Goal: Task Accomplishment & Management: Use online tool/utility

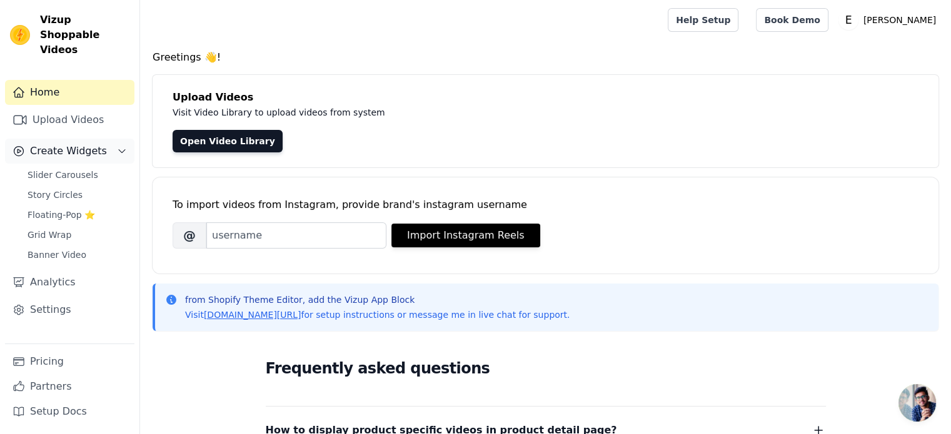
click at [63, 144] on span "Create Widgets" at bounding box center [68, 151] width 77 height 15
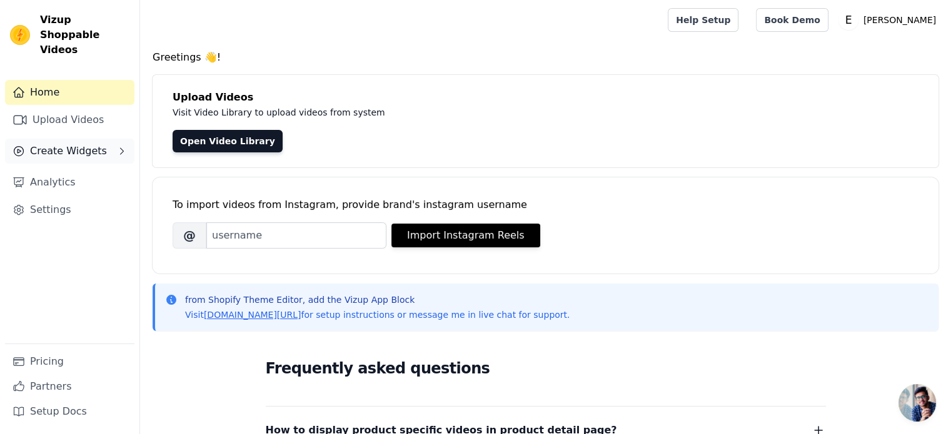
click at [62, 144] on span "Create Widgets" at bounding box center [68, 151] width 77 height 15
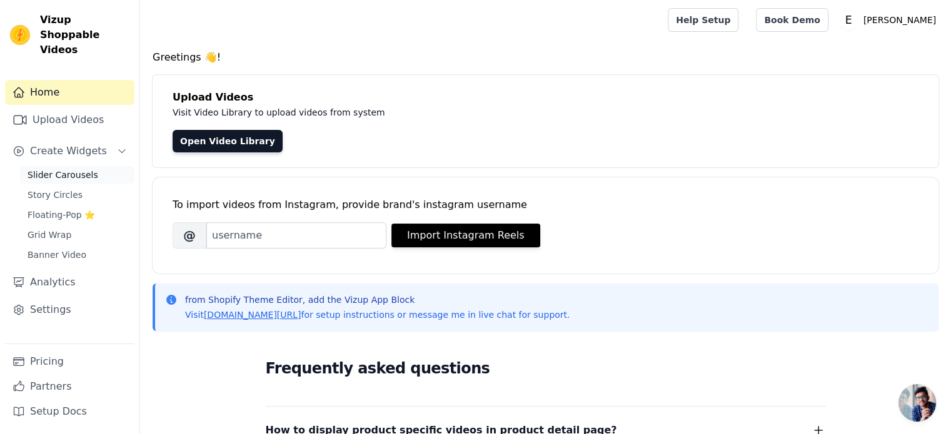
click at [63, 169] on span "Slider Carousels" at bounding box center [63, 175] width 71 height 13
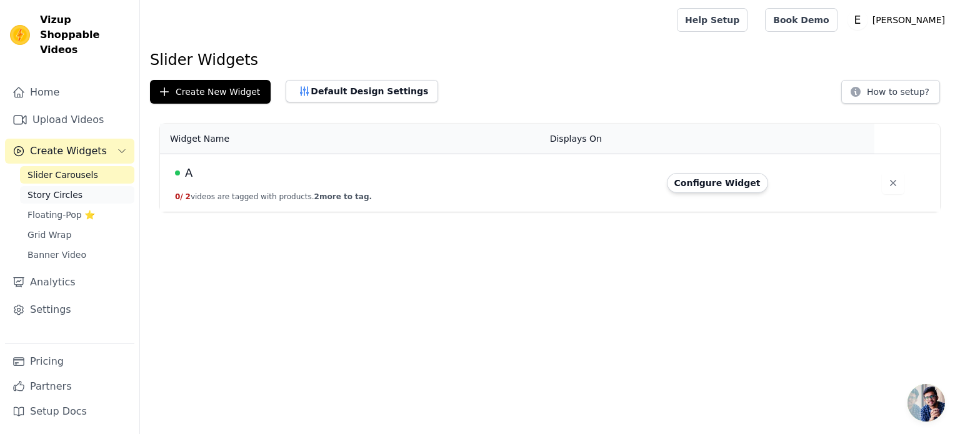
click at [68, 189] on span "Story Circles" at bounding box center [55, 195] width 55 height 13
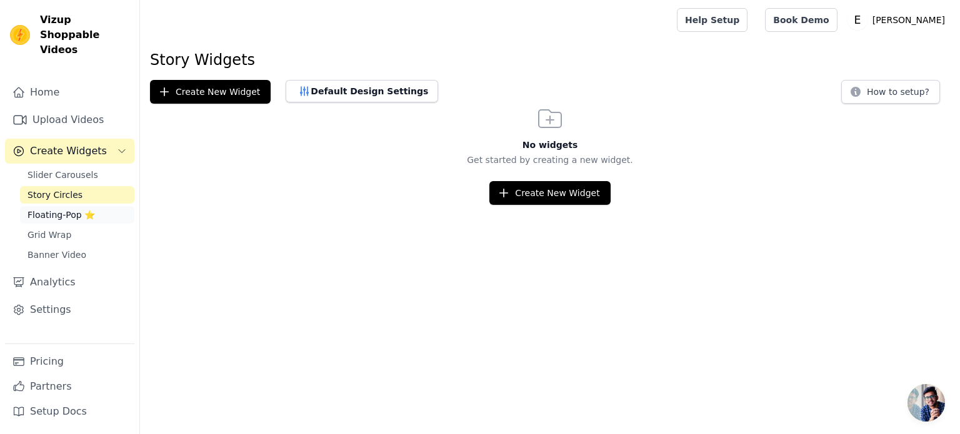
click at [60, 209] on span "Floating-Pop ⭐" at bounding box center [62, 215] width 68 height 13
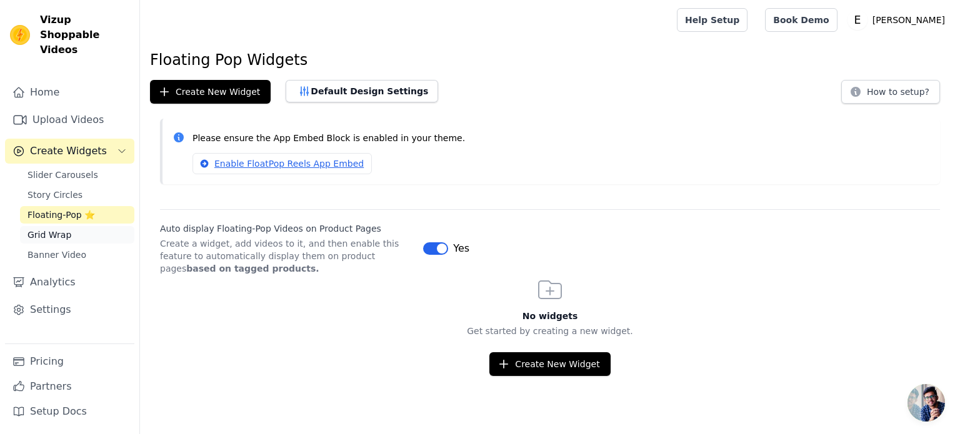
click at [58, 229] on span "Grid Wrap" at bounding box center [50, 235] width 44 height 13
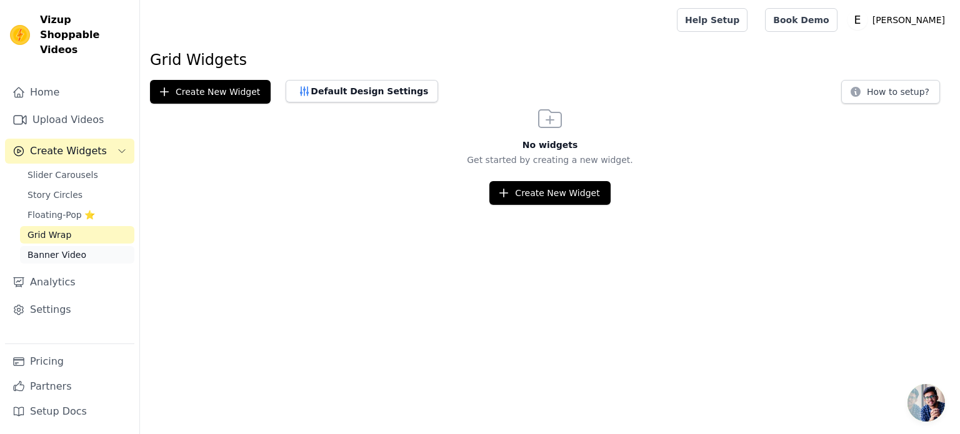
click at [65, 249] on span "Banner Video" at bounding box center [57, 255] width 59 height 13
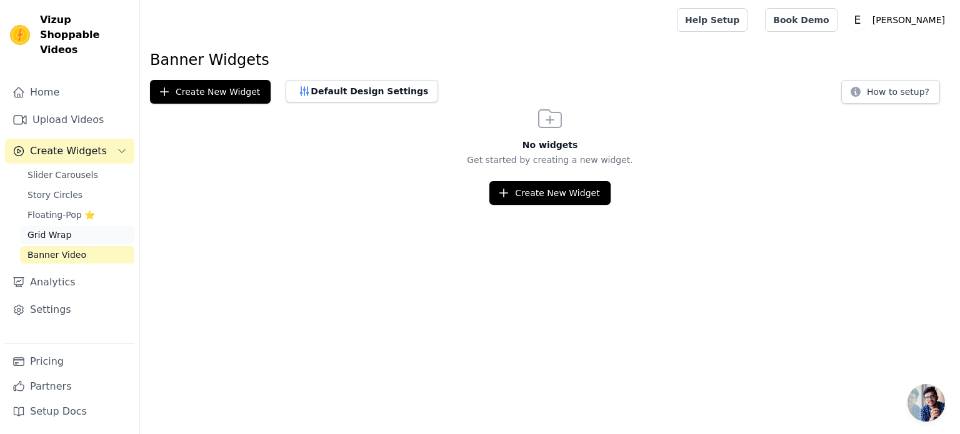
click at [35, 229] on span "Grid Wrap" at bounding box center [50, 235] width 44 height 13
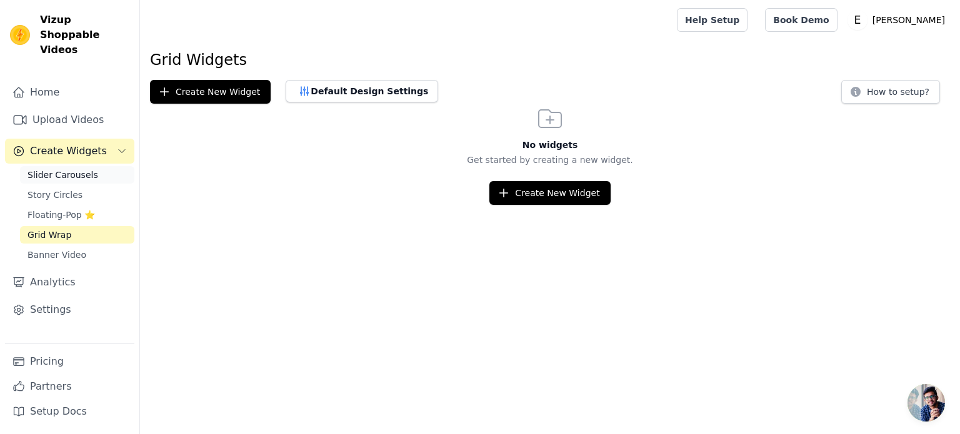
click at [58, 168] on link "Slider Carousels" at bounding box center [77, 175] width 114 height 18
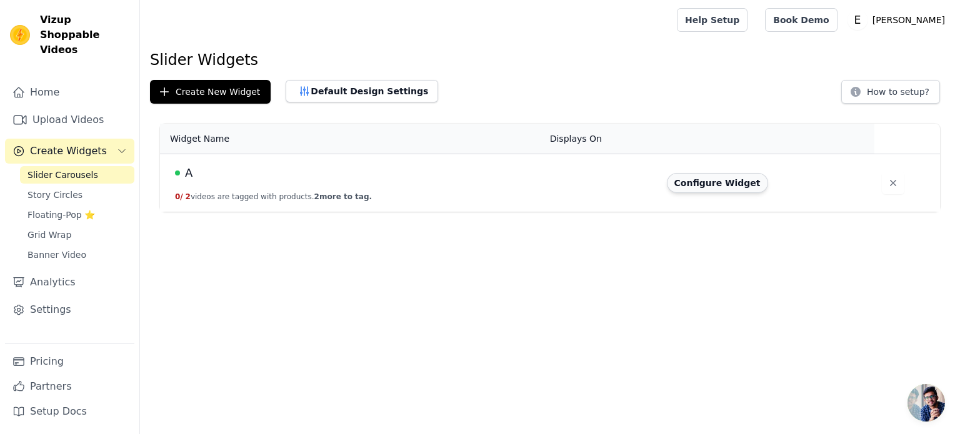
click at [714, 189] on button "Configure Widget" at bounding box center [717, 183] width 101 height 20
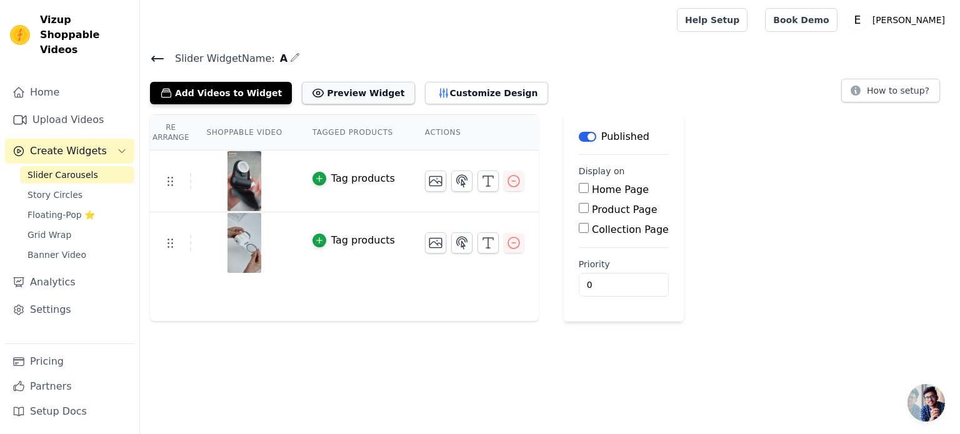
click at [343, 99] on button "Preview Widget" at bounding box center [358, 93] width 113 height 23
click at [56, 189] on span "Story Circles" at bounding box center [55, 195] width 55 height 13
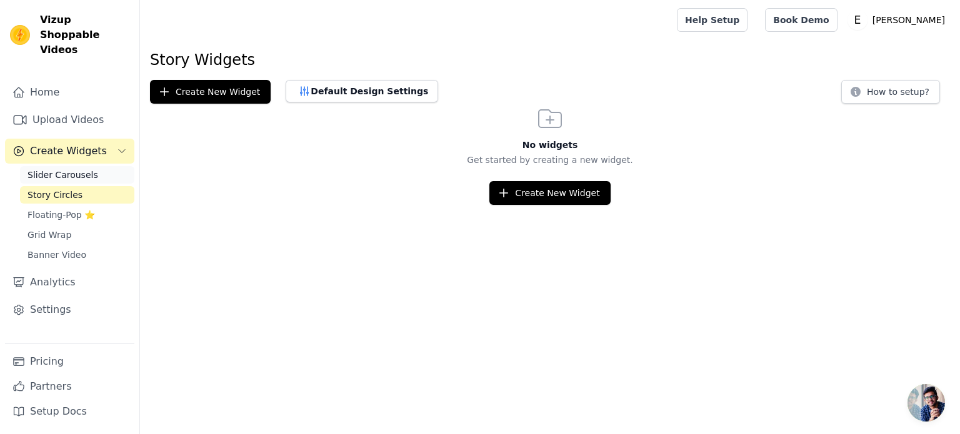
click at [84, 166] on link "Slider Carousels" at bounding box center [77, 175] width 114 height 18
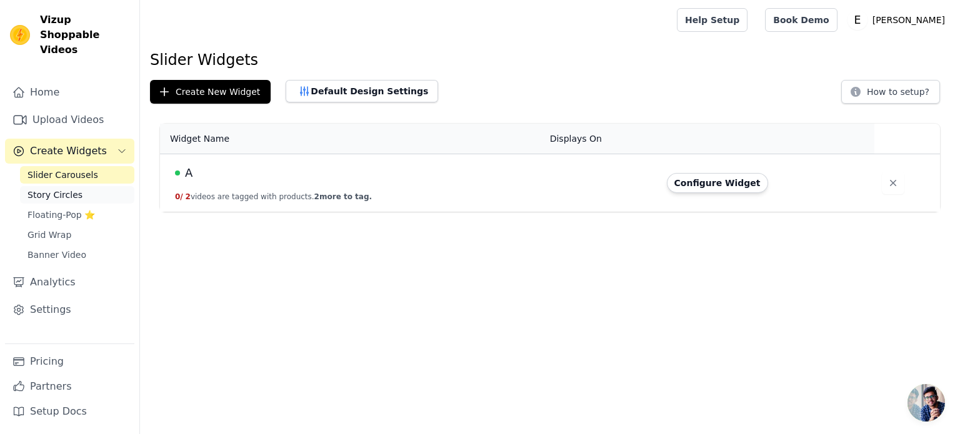
click at [67, 189] on span "Story Circles" at bounding box center [55, 195] width 55 height 13
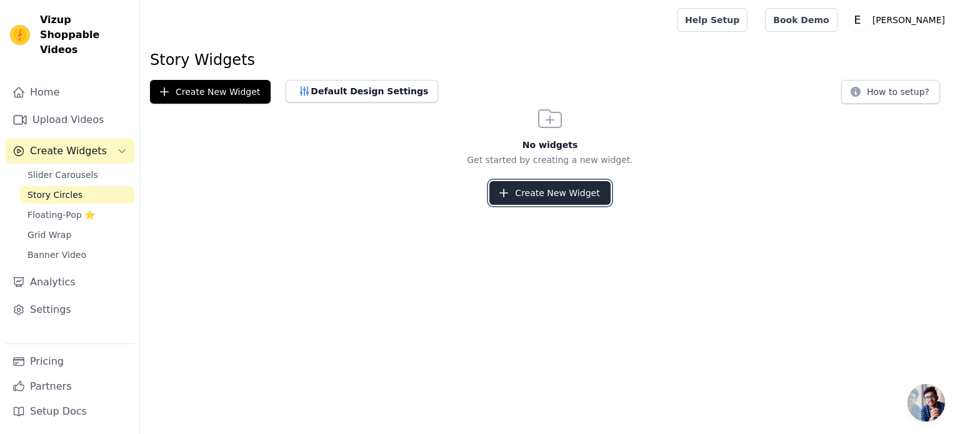
click at [546, 196] on button "Create New Widget" at bounding box center [549, 193] width 121 height 24
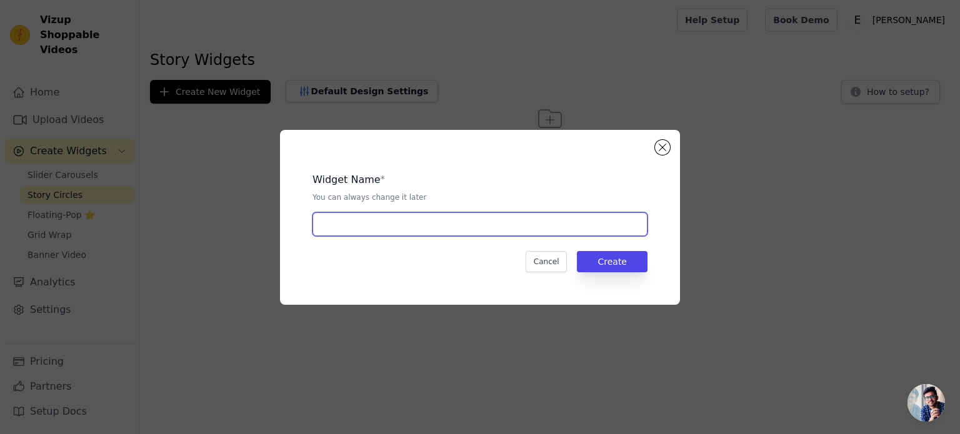
click at [376, 223] on input "text" at bounding box center [480, 225] width 335 height 24
click at [465, 224] on input "aaA" at bounding box center [480, 225] width 335 height 24
type input "AA"
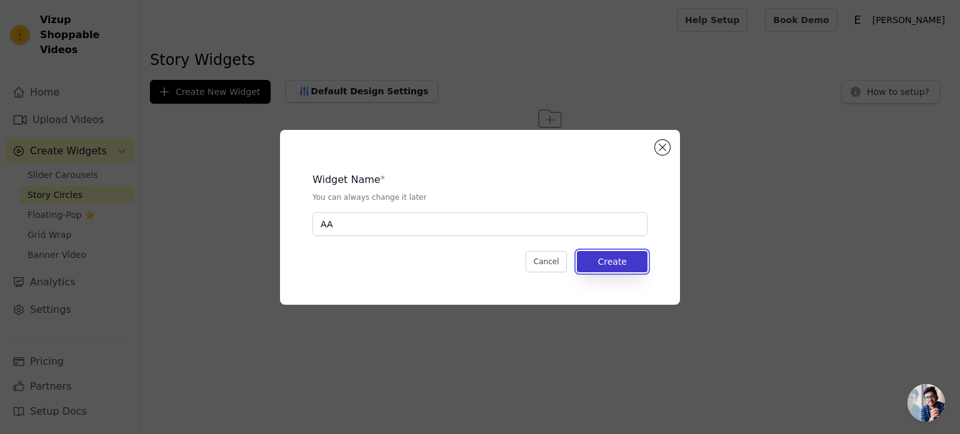
click at [606, 254] on button "Create" at bounding box center [612, 261] width 71 height 21
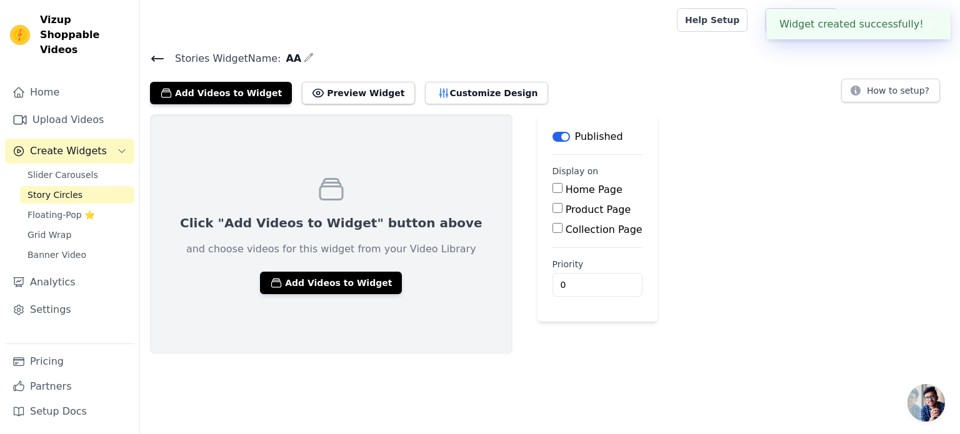
click at [331, 296] on div "Click "Add Videos to Widget" button above and choose videos for this widget fro…" at bounding box center [331, 234] width 363 height 240
click at [325, 285] on button "Add Videos to Widget" at bounding box center [331, 283] width 142 height 23
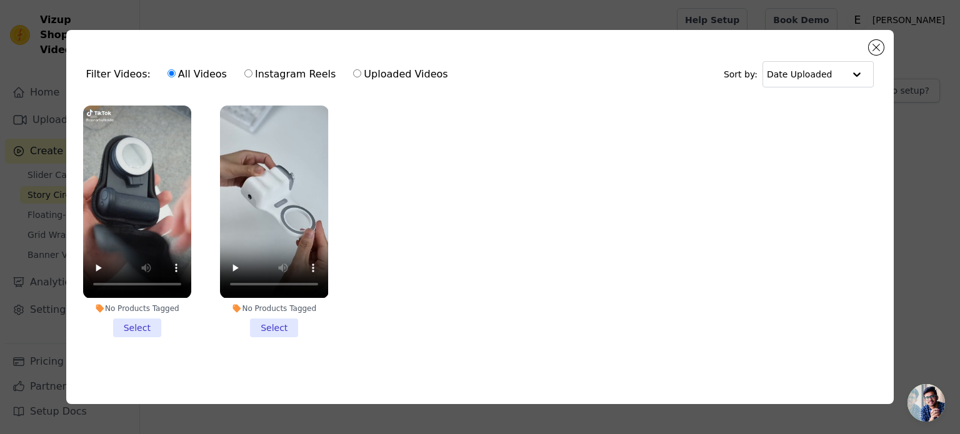
click at [270, 321] on li "No Products Tagged Select" at bounding box center [274, 221] width 108 height 231
click at [0, 0] on input "No Products Tagged Select" at bounding box center [0, 0] width 0 height 0
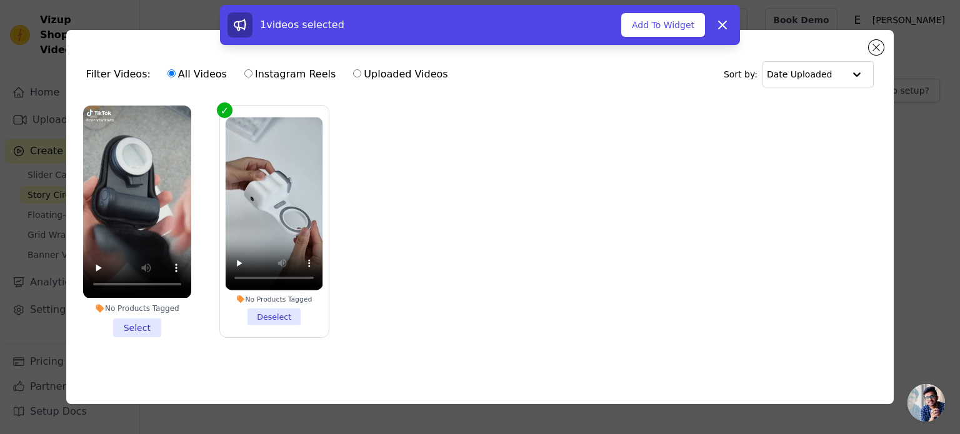
click at [147, 324] on li "No Products Tagged Select" at bounding box center [137, 221] width 108 height 231
click at [0, 0] on input "No Products Tagged Select" at bounding box center [0, 0] width 0 height 0
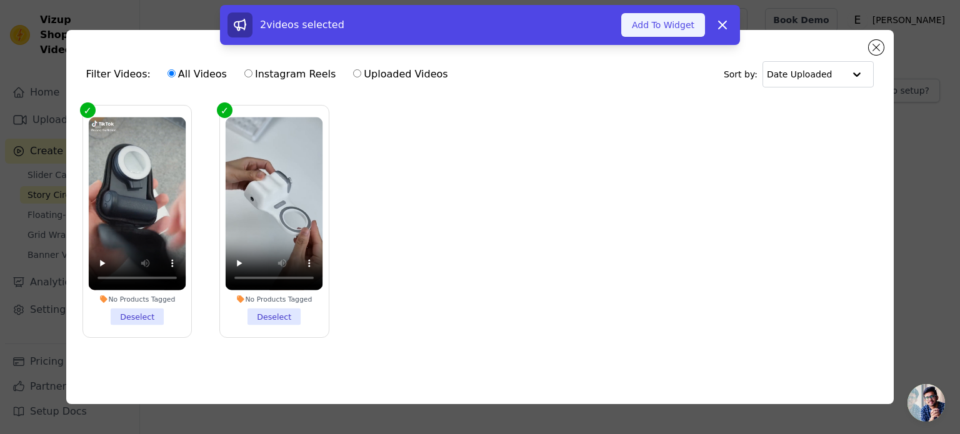
click at [650, 27] on button "Add To Widget" at bounding box center [663, 25] width 84 height 24
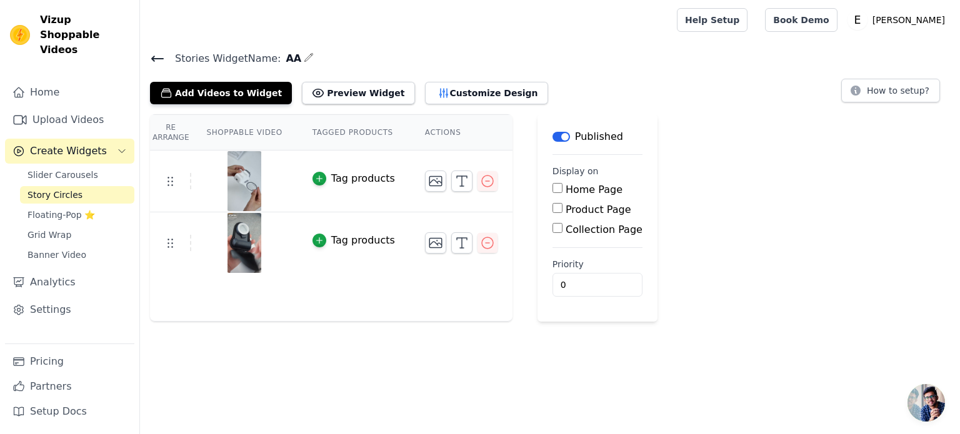
click at [949, 322] on html "Vizup Shoppable Videos Home Upload Videos Create Widgets Slider Carousels Story…" at bounding box center [480, 161] width 960 height 322
click at [940, 401] on span "Ανοιχτή συνομιλία" at bounding box center [927, 403] width 38 height 38
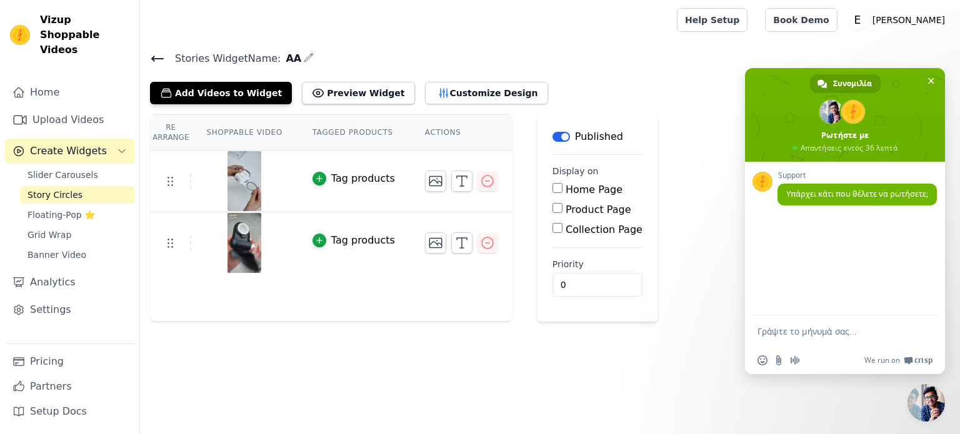
click at [833, 336] on textarea "Γράψτε το μήνυμά σας..." at bounding box center [832, 331] width 148 height 11
type textarea "H"
type textarea "Hello i want to ask you if i can play the videos automatically and dont need to…"
click at [945, 308] on div "Hello i want to ask you if i can play the videos automatically and dont need to…" at bounding box center [845, 320] width 200 height 58
click at [915, 302] on span "Στείλτε" at bounding box center [923, 307] width 21 height 21
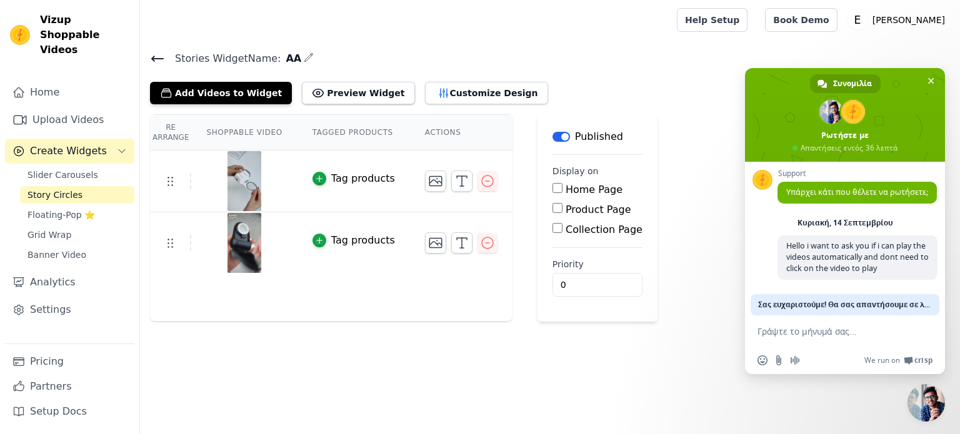
scroll to position [15, 0]
click at [731, 322] on html "Vizup Shoppable Videos Home Upload Videos Create Widgets Slider Carousels Story…" at bounding box center [480, 161] width 960 height 322
click at [930, 79] on span "Κλείστε τη συνομιλία" at bounding box center [931, 81] width 6 height 6
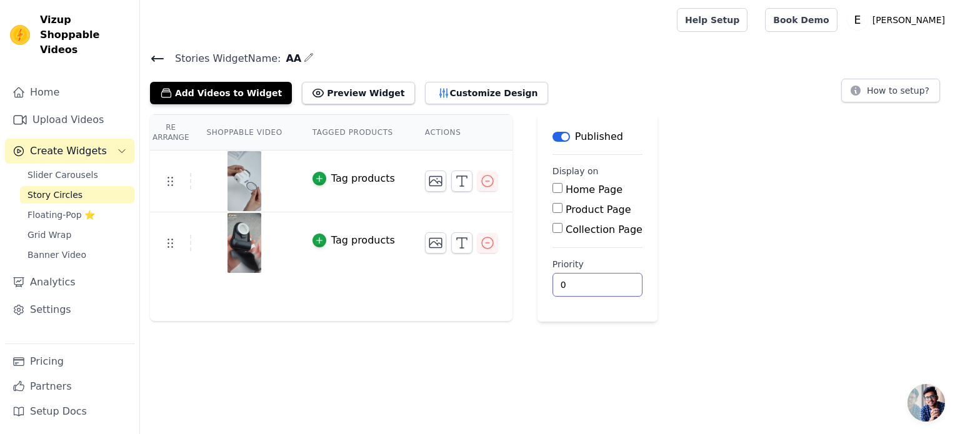
click at [671, 291] on div "Re Arrange Shoppable Video Tagged Products Actions Tag products Tag products Sa…" at bounding box center [550, 218] width 820 height 208
click at [684, 265] on div "Re Arrange Shoppable Video Tagged Products Actions Tag products Tag products Sa…" at bounding box center [550, 218] width 820 height 208
click at [348, 91] on button "Preview Widget" at bounding box center [358, 93] width 113 height 23
click at [480, 181] on icon "button" at bounding box center [487, 181] width 15 height 15
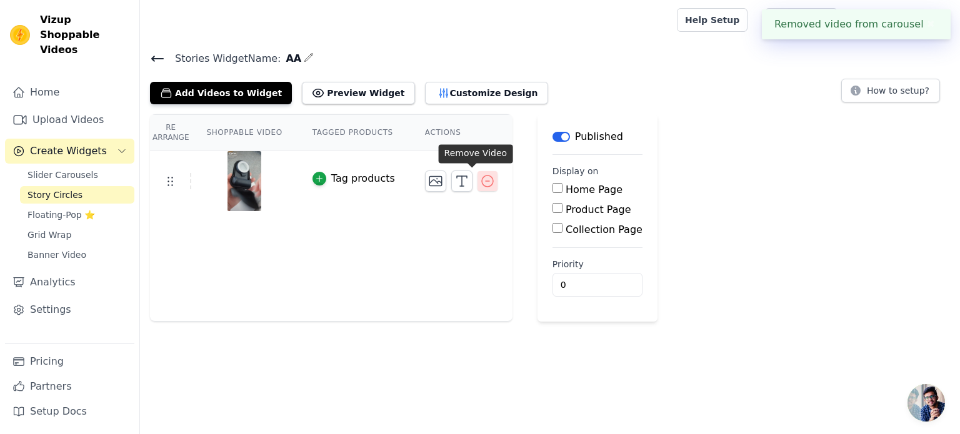
click at [480, 179] on icon "button" at bounding box center [487, 181] width 15 height 15
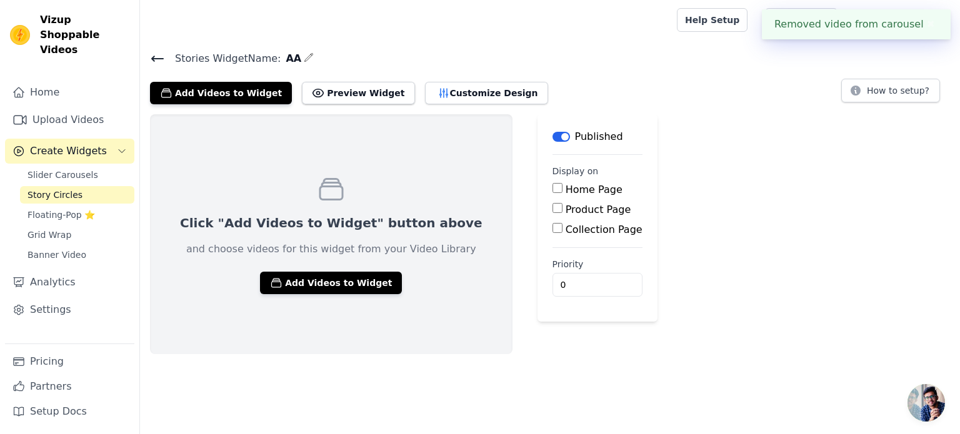
click at [58, 186] on link "Story Circles" at bounding box center [77, 195] width 114 height 18
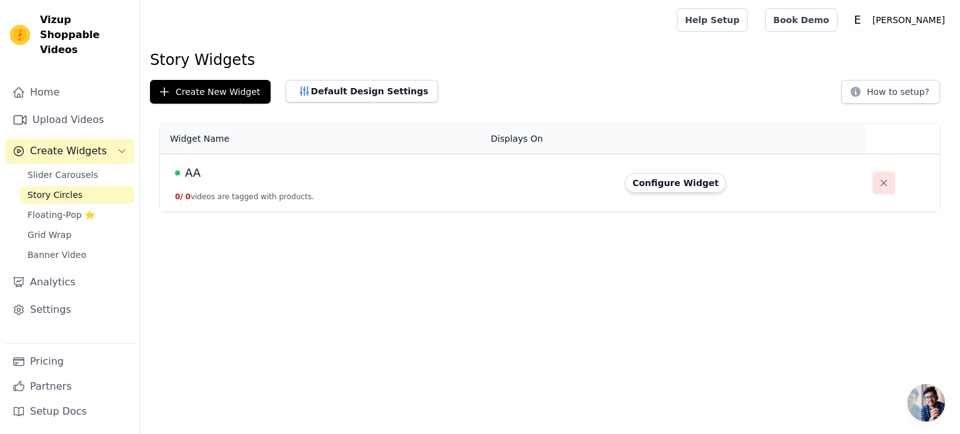
click at [878, 183] on icon "button" at bounding box center [884, 183] width 13 height 13
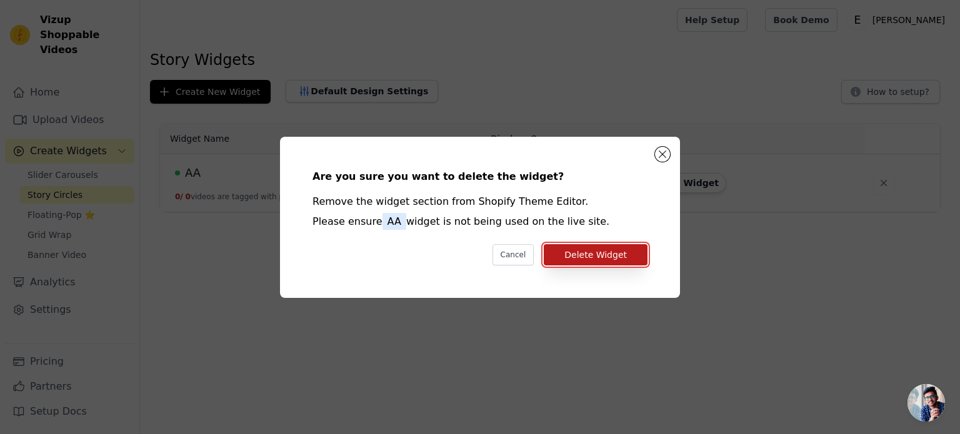
click at [615, 264] on button "Delete Widget" at bounding box center [596, 254] width 104 height 21
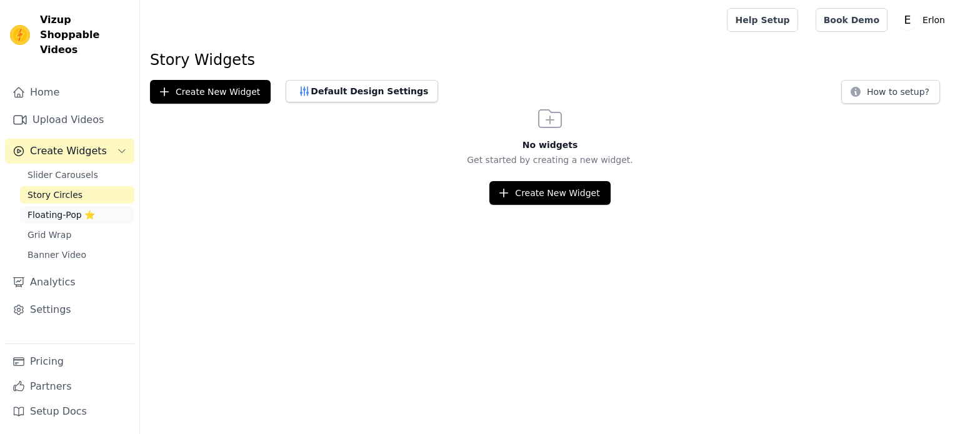
click at [91, 209] on span "Floating-Pop ⭐" at bounding box center [62, 215] width 68 height 13
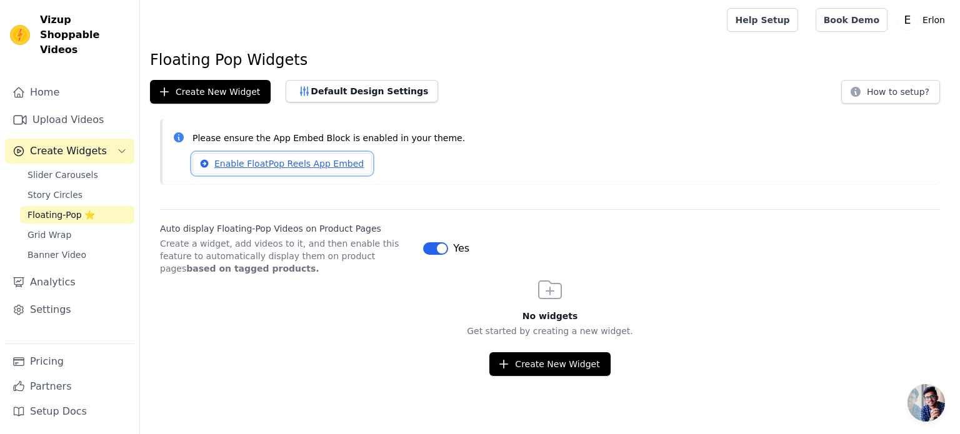
click at [283, 164] on link "Enable FloatPop Reels App Embed" at bounding box center [282, 163] width 179 height 21
click at [543, 371] on button "Create New Widget" at bounding box center [549, 365] width 121 height 24
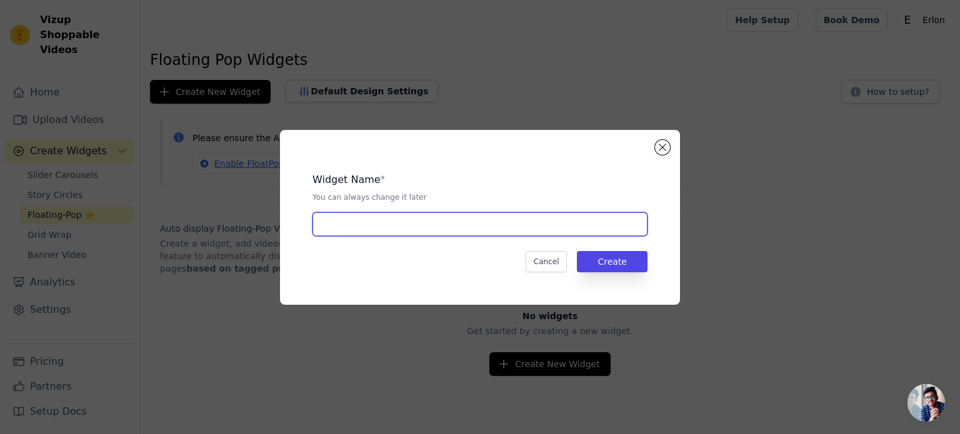
click at [451, 231] on input "text" at bounding box center [480, 225] width 335 height 24
type input "AAA"
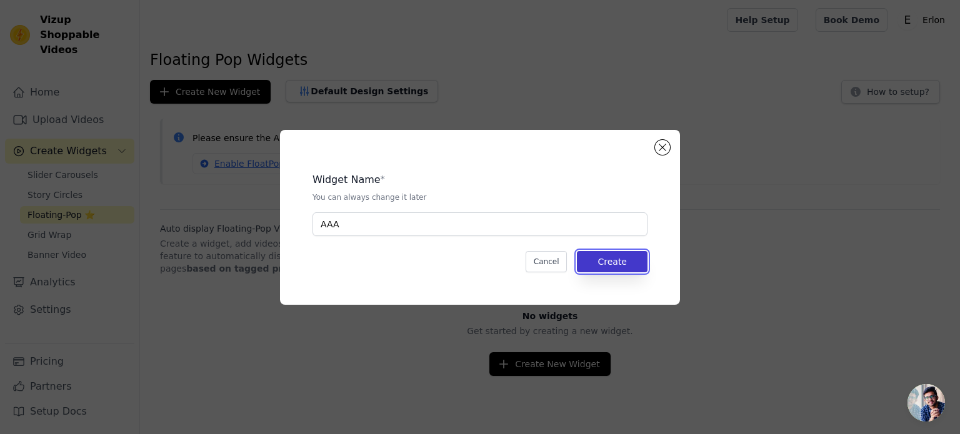
click at [640, 257] on button "Create" at bounding box center [612, 261] width 71 height 21
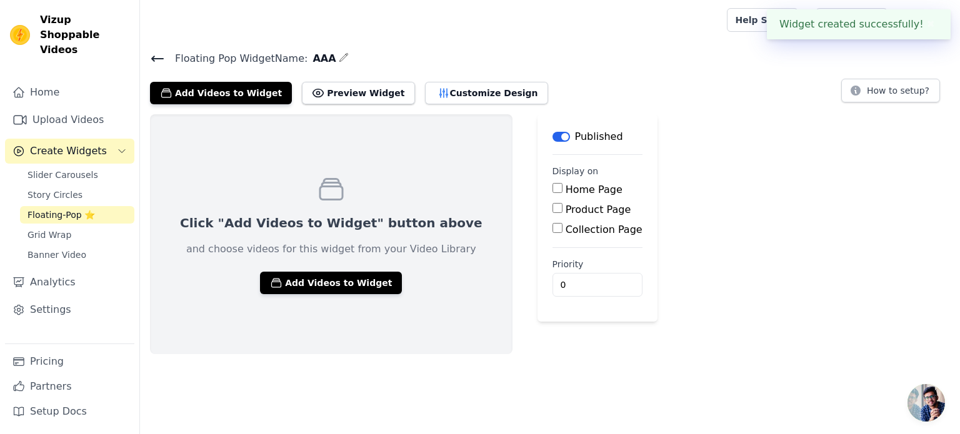
click at [273, 295] on div "Click "Add Videos to Widget" button above and choose videos for this widget fro…" at bounding box center [331, 234] width 363 height 240
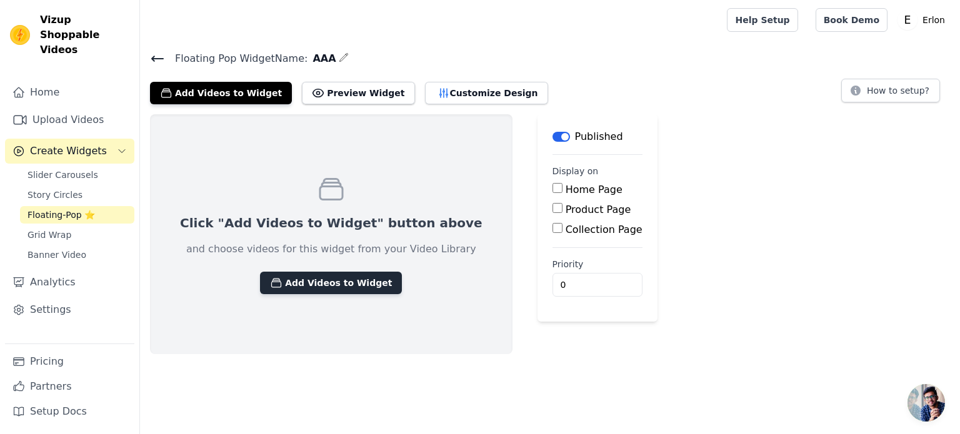
click at [294, 284] on button "Add Videos to Widget" at bounding box center [331, 283] width 142 height 23
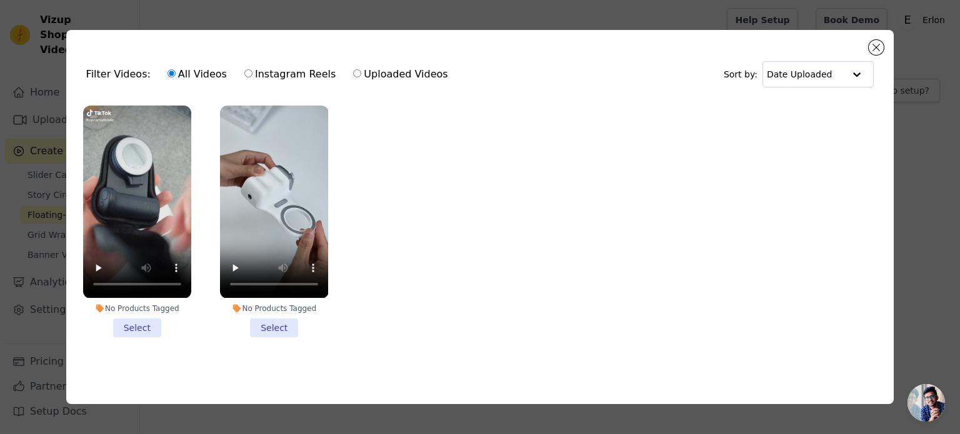
click at [280, 332] on li "No Products Tagged Select" at bounding box center [274, 221] width 108 height 231
click at [0, 0] on input "No Products Tagged Select" at bounding box center [0, 0] width 0 height 0
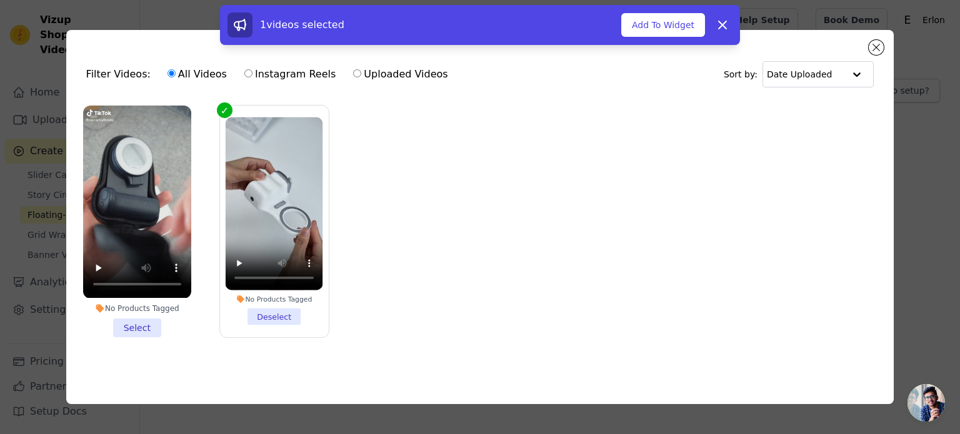
click at [133, 327] on li "No Products Tagged Select" at bounding box center [137, 221] width 108 height 231
click at [0, 0] on input "No Products Tagged Select" at bounding box center [0, 0] width 0 height 0
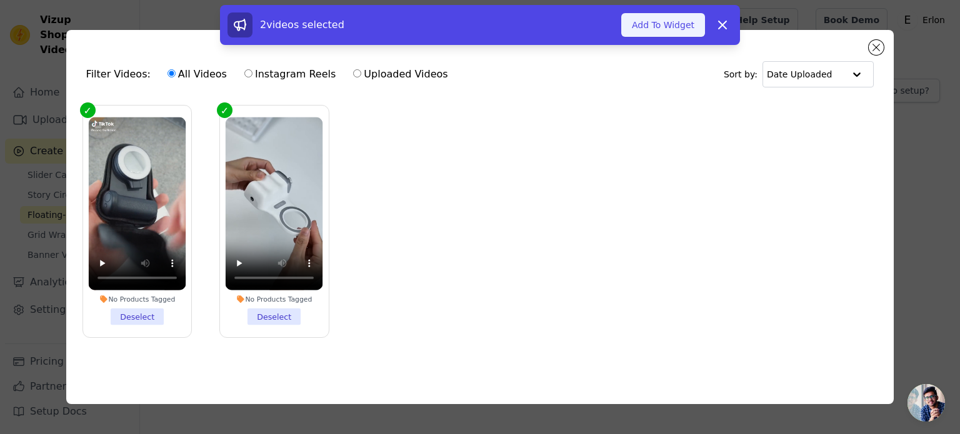
click at [688, 23] on button "Add To Widget" at bounding box center [663, 25] width 84 height 24
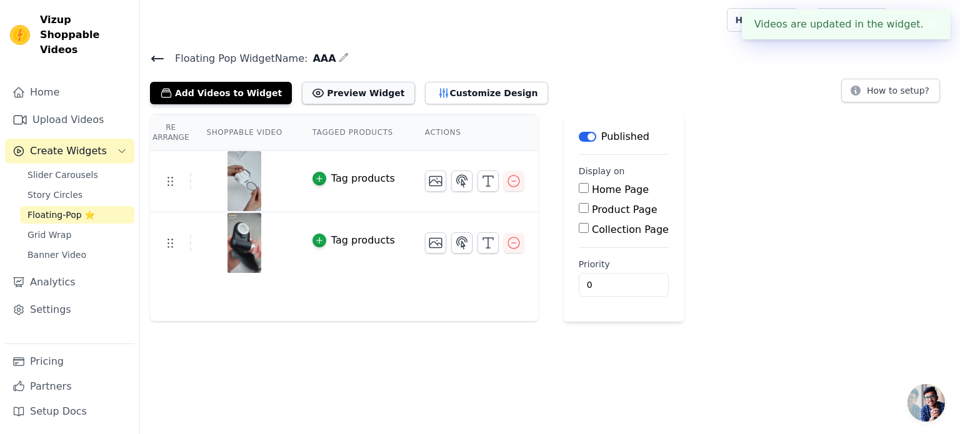
click at [330, 96] on button "Preview Widget" at bounding box center [358, 93] width 113 height 23
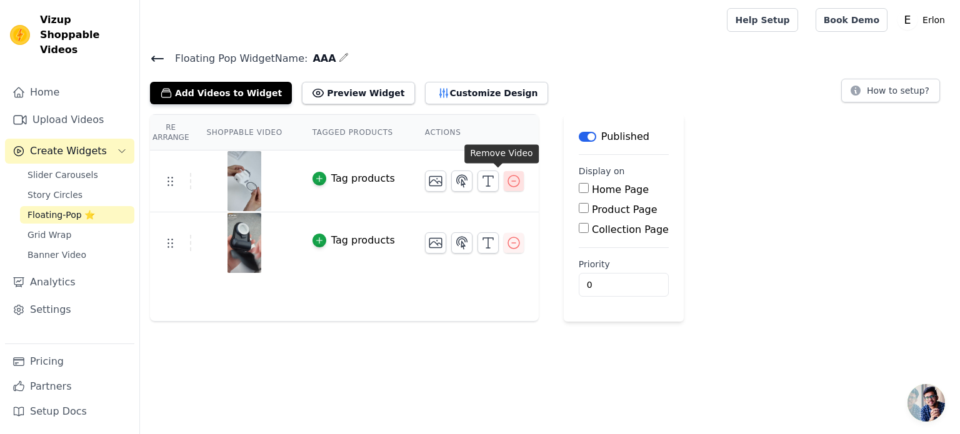
click at [506, 177] on icon "button" at bounding box center [513, 181] width 15 height 15
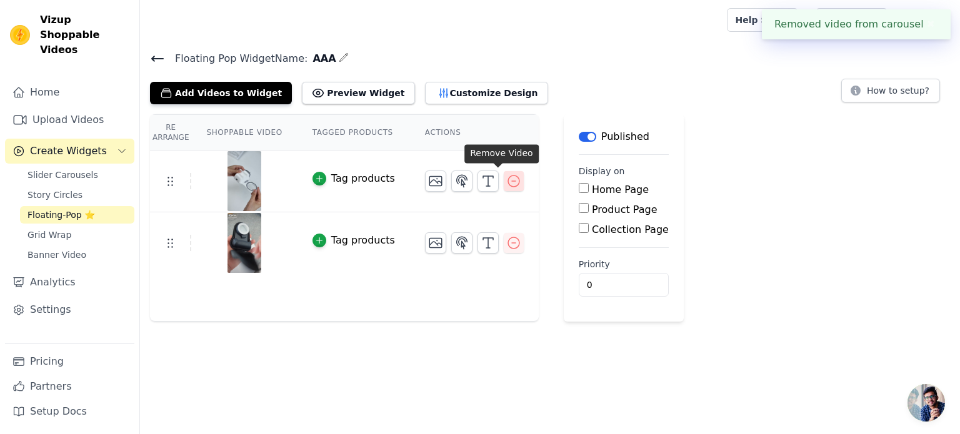
click at [506, 178] on icon "button" at bounding box center [513, 181] width 15 height 15
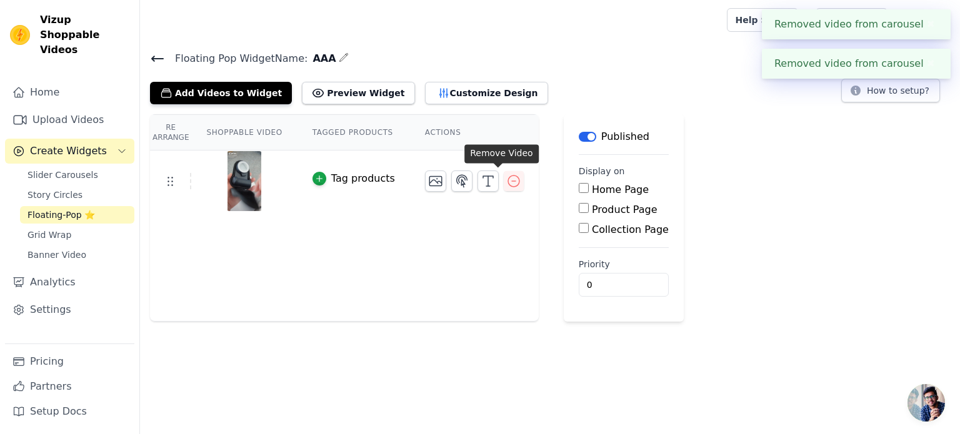
click at [506, 178] on icon "button" at bounding box center [513, 181] width 15 height 15
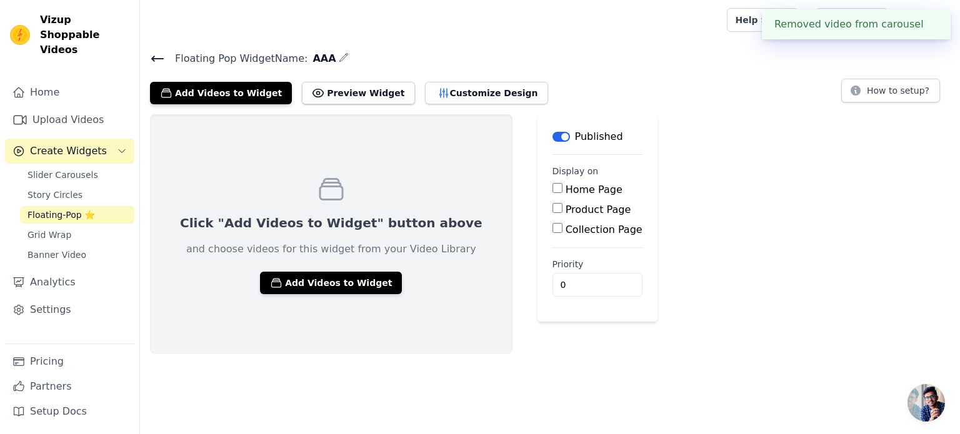
click at [25, 206] on link "Floating-Pop ⭐" at bounding box center [77, 215] width 114 height 18
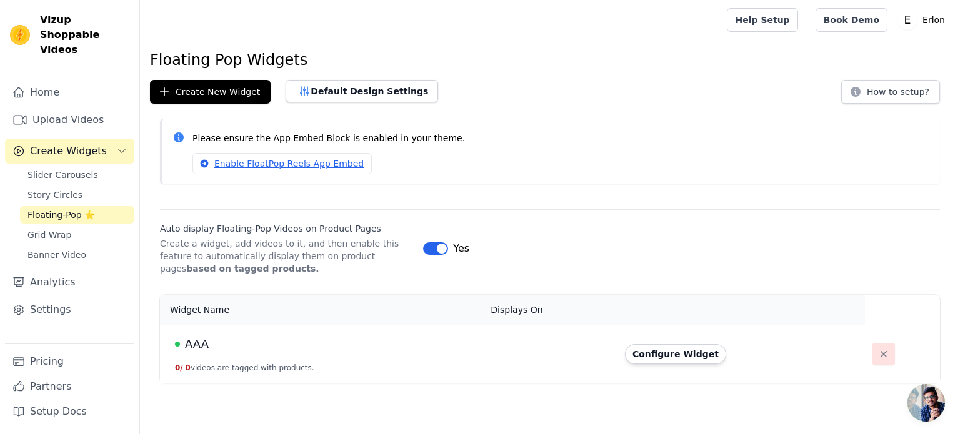
click at [878, 348] on icon "button" at bounding box center [884, 354] width 13 height 13
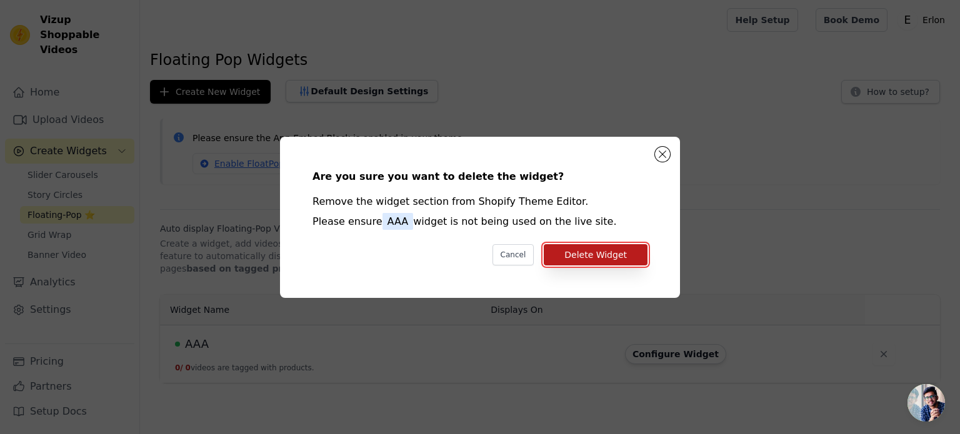
click at [630, 261] on button "Delete Widget" at bounding box center [596, 254] width 104 height 21
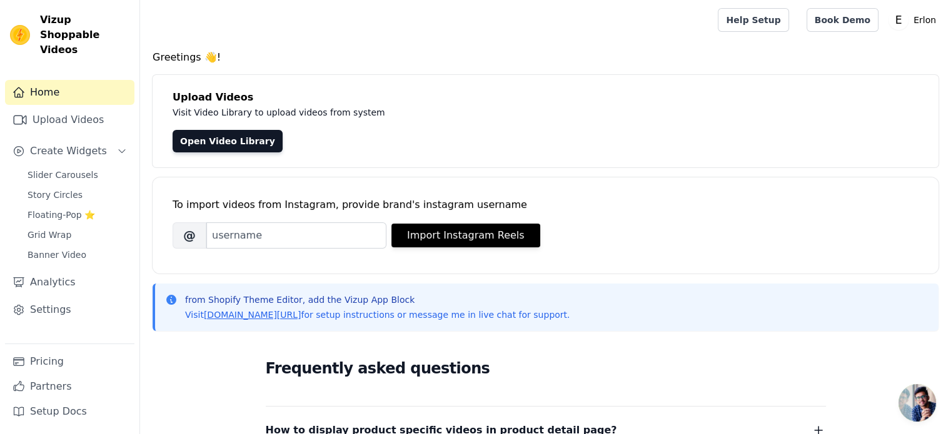
scroll to position [15, 0]
click at [62, 187] on link "Story Circles" at bounding box center [77, 195] width 114 height 18
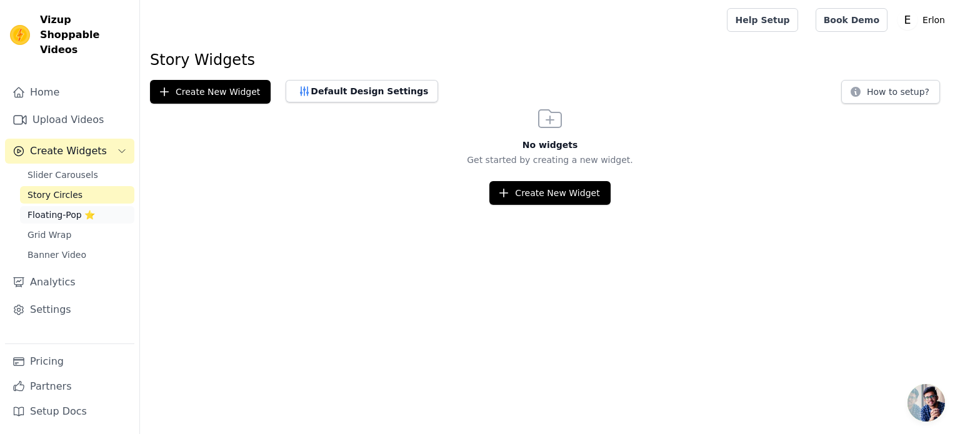
scroll to position [15, 0]
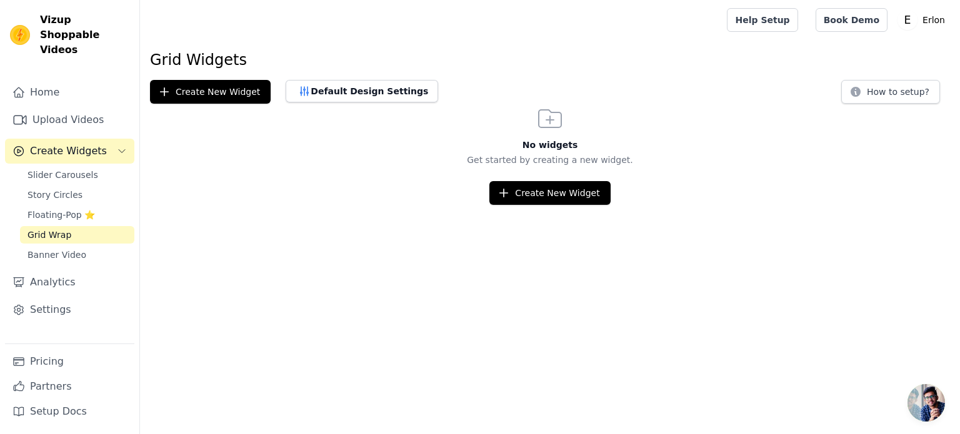
scroll to position [15, 0]
click at [70, 249] on span "Banner Video" at bounding box center [57, 255] width 59 height 13
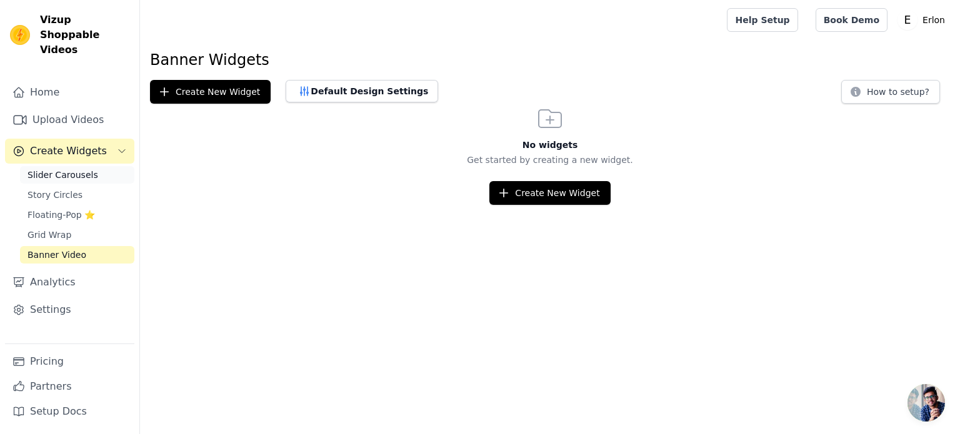
click at [73, 169] on span "Slider Carousels" at bounding box center [63, 175] width 71 height 13
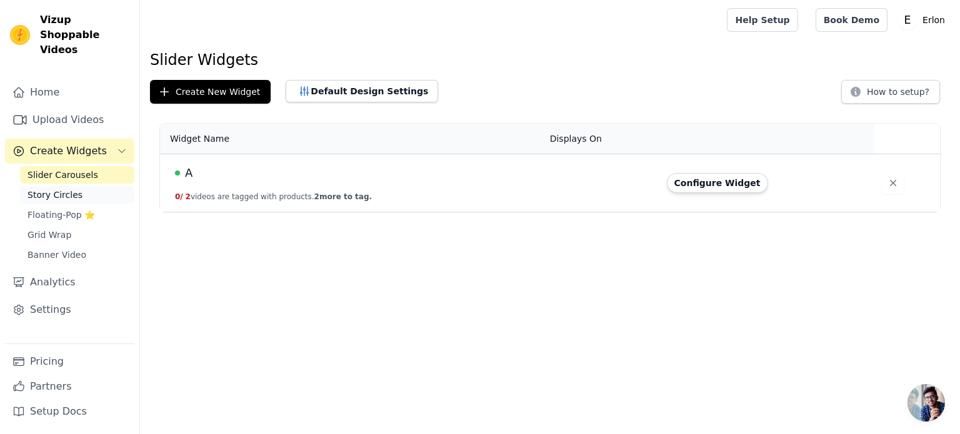
click at [40, 188] on link "Story Circles" at bounding box center [77, 195] width 114 height 18
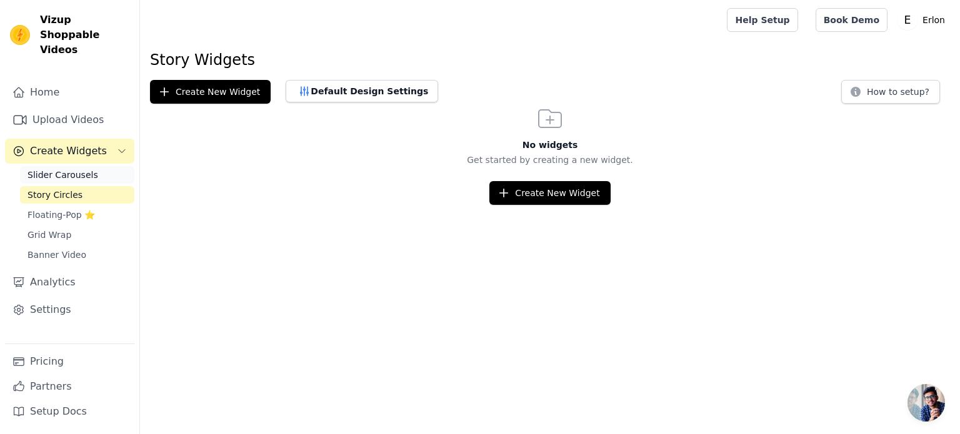
click at [59, 169] on span "Slider Carousels" at bounding box center [63, 175] width 71 height 13
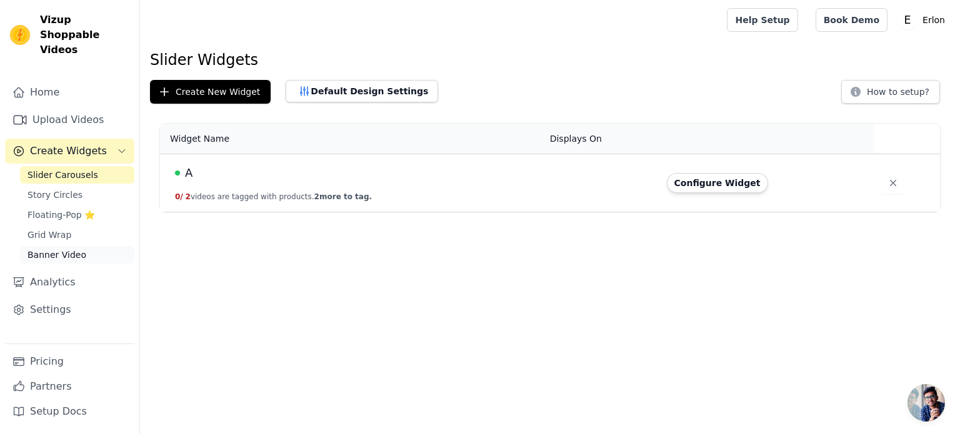
click at [68, 246] on link "Banner Video" at bounding box center [77, 255] width 114 height 18
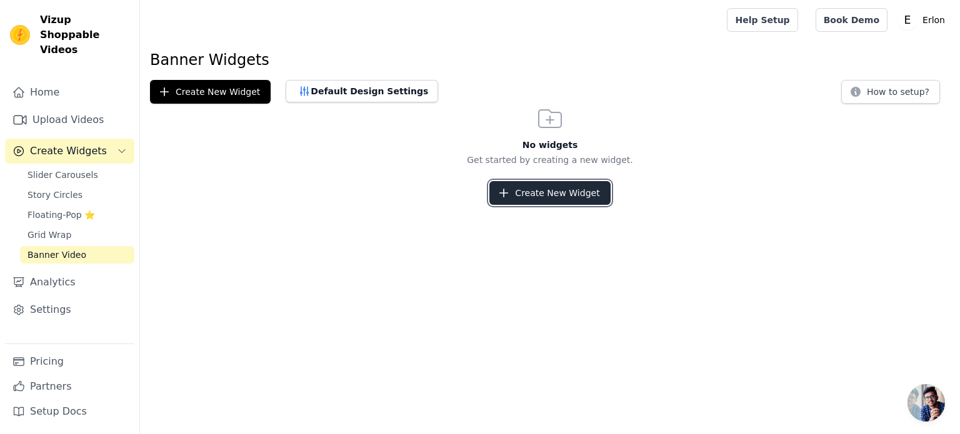
click at [555, 184] on button "Create New Widget" at bounding box center [549, 193] width 121 height 24
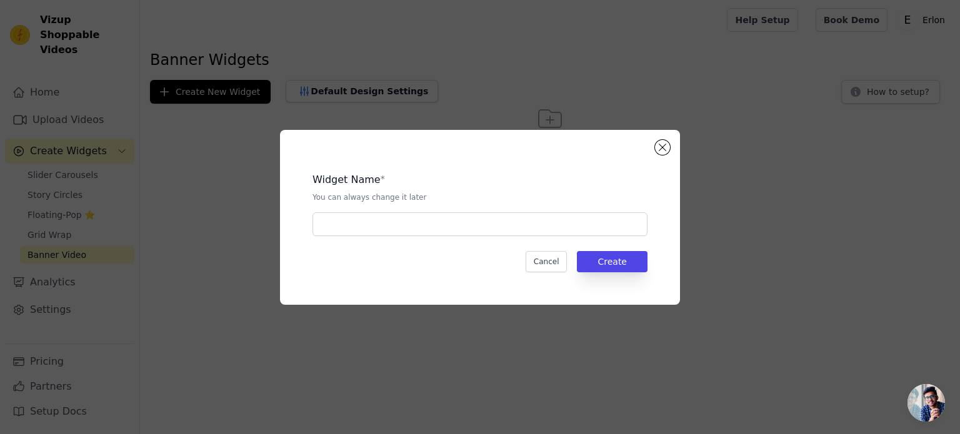
click at [480, 211] on div "Widget Name * You can always change it later" at bounding box center [480, 200] width 335 height 74
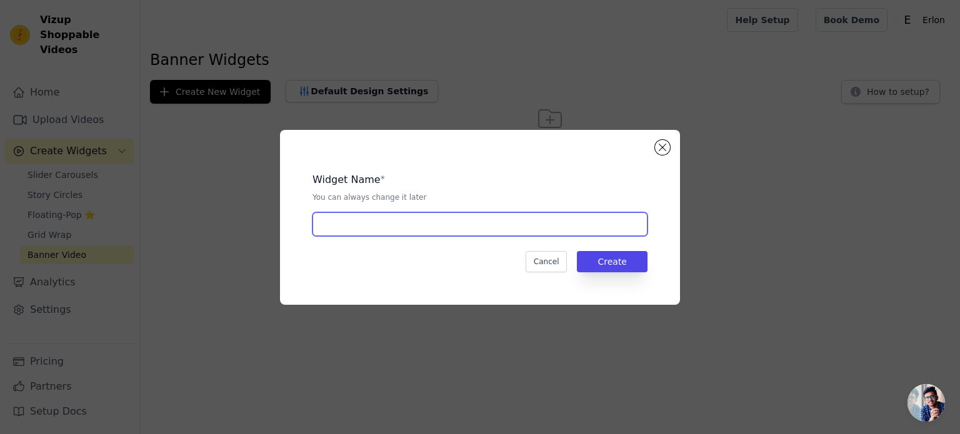
click at [475, 221] on input "text" at bounding box center [480, 225] width 335 height 24
type input "AAA"
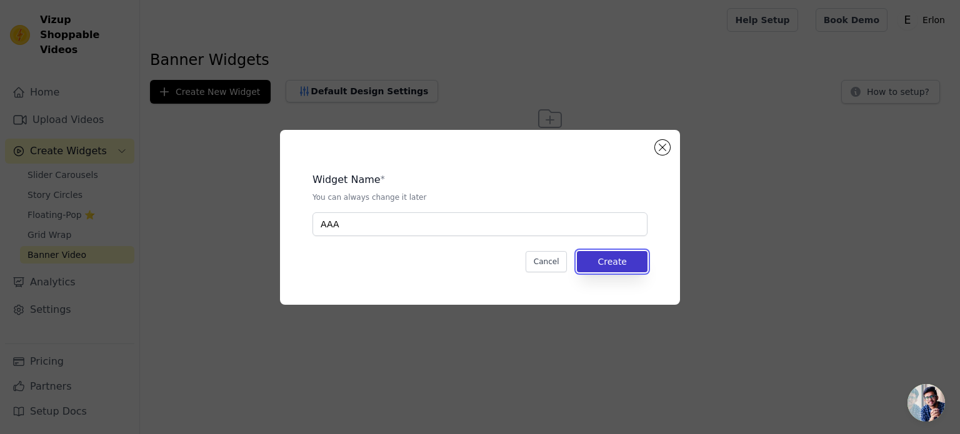
click at [643, 258] on button "Create" at bounding box center [612, 261] width 71 height 21
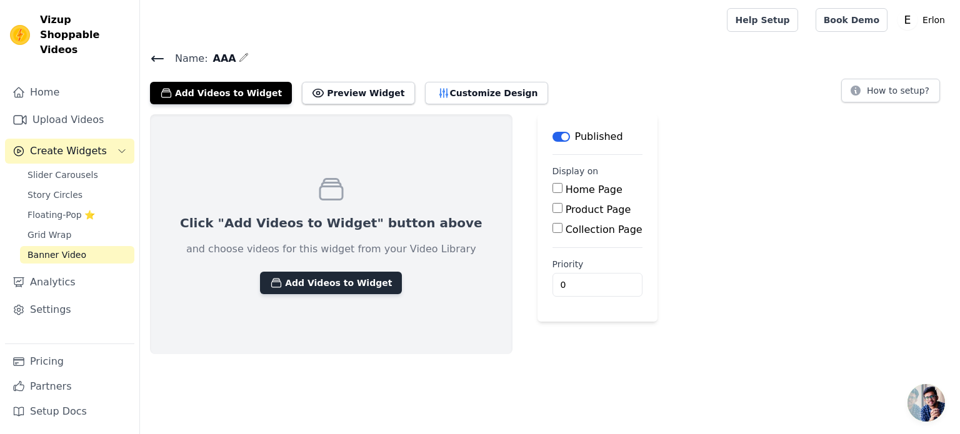
click at [353, 286] on button "Add Videos to Widget" at bounding box center [331, 283] width 142 height 23
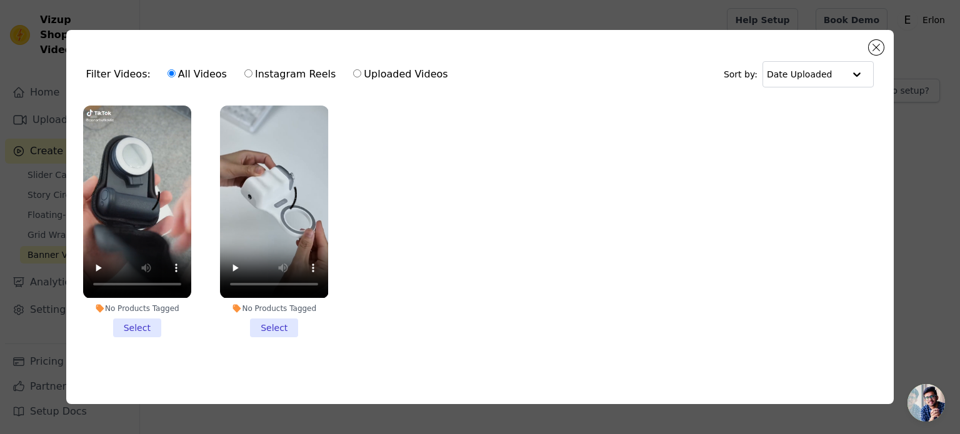
click at [278, 322] on li "No Products Tagged Select" at bounding box center [274, 221] width 108 height 231
click at [0, 0] on input "No Products Tagged Select" at bounding box center [0, 0] width 0 height 0
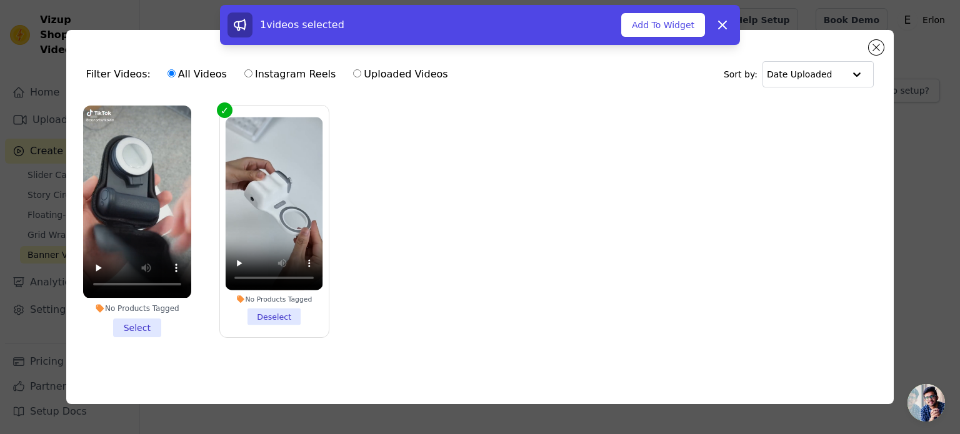
drag, startPoint x: 146, startPoint y: 321, endPoint x: 180, endPoint y: 298, distance: 41.3
click at [146, 321] on li "No Products Tagged Select" at bounding box center [137, 221] width 108 height 231
click at [0, 0] on input "No Products Tagged Select" at bounding box center [0, 0] width 0 height 0
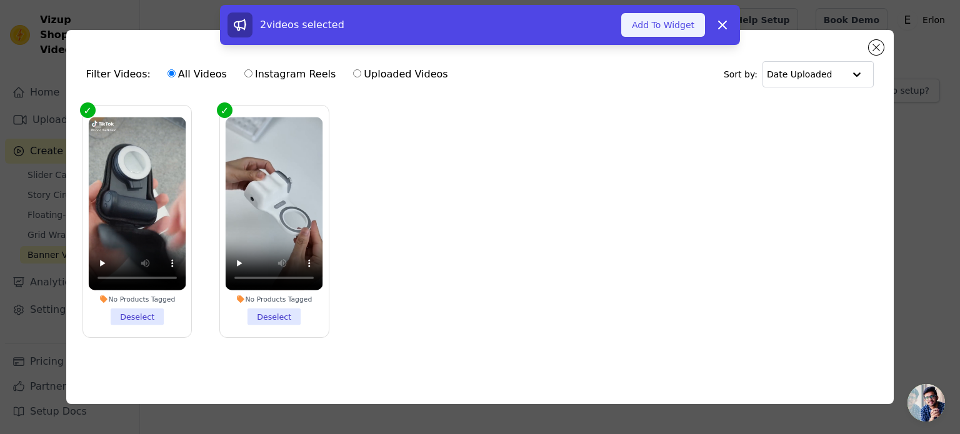
click at [645, 18] on button "Add To Widget" at bounding box center [663, 25] width 84 height 24
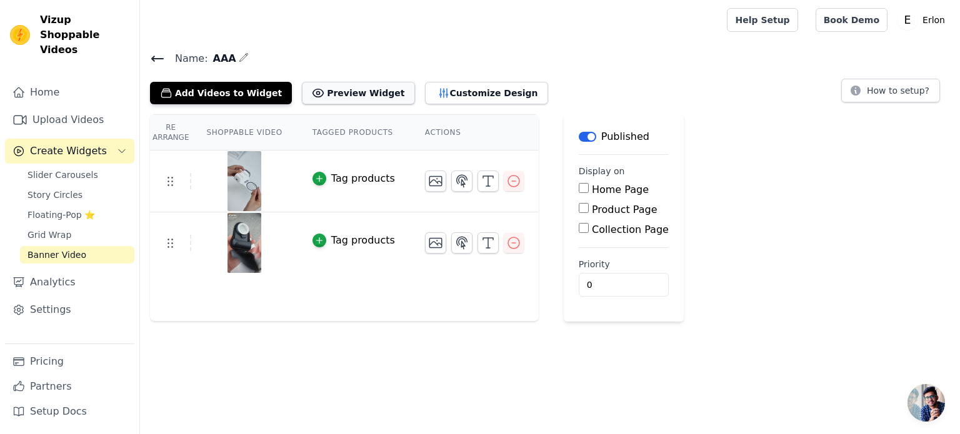
click at [341, 97] on button "Preview Widget" at bounding box center [358, 93] width 113 height 23
click at [448, 94] on button "Customize Design" at bounding box center [486, 93] width 123 height 23
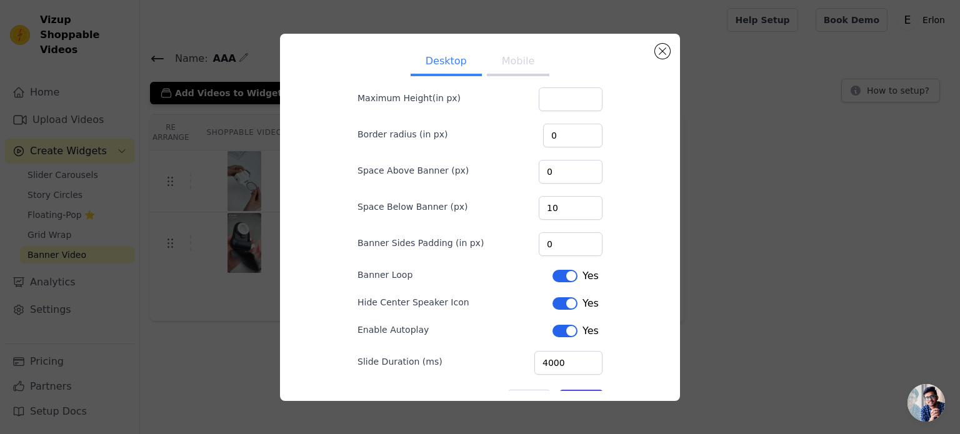
scroll to position [100, 0]
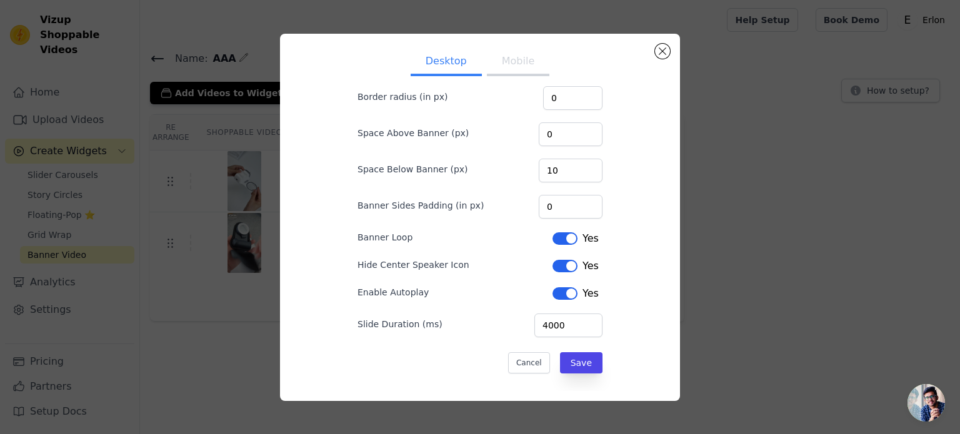
click at [559, 234] on button "Label" at bounding box center [565, 239] width 25 height 13
click at [568, 365] on button "Save" at bounding box center [581, 363] width 43 height 21
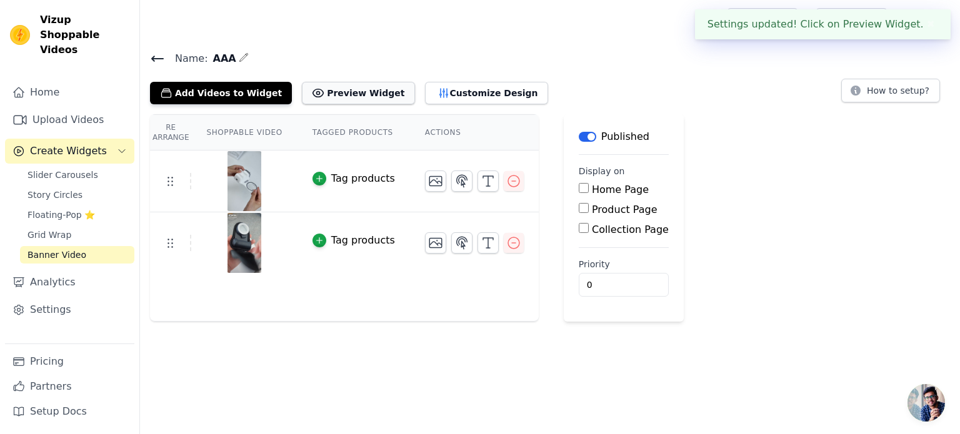
click at [329, 86] on button "Preview Widget" at bounding box center [358, 93] width 113 height 23
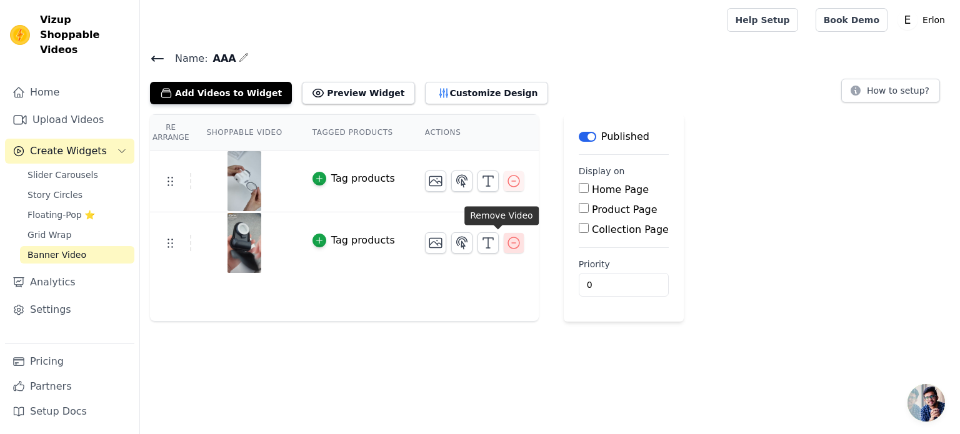
click at [506, 243] on icon "button" at bounding box center [513, 243] width 15 height 15
click at [504, 172] on button "button" at bounding box center [514, 181] width 20 height 20
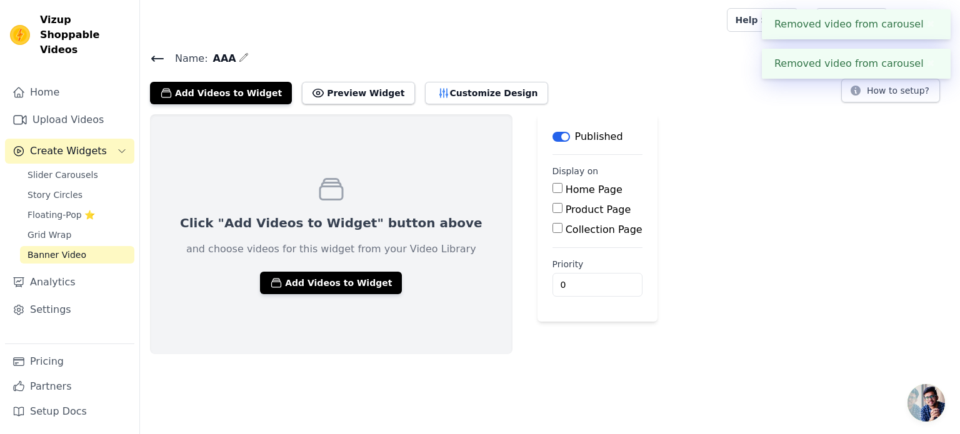
click at [55, 249] on span "Banner Video" at bounding box center [57, 255] width 59 height 13
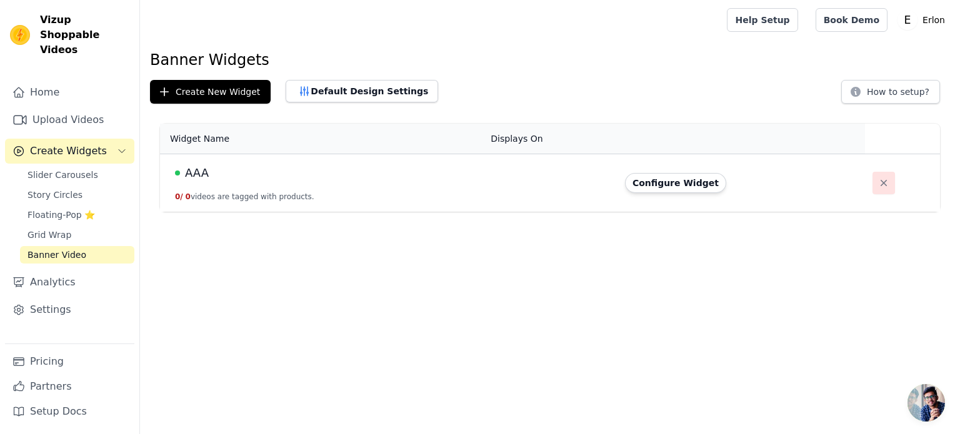
click at [880, 183] on icon "button" at bounding box center [884, 183] width 13 height 13
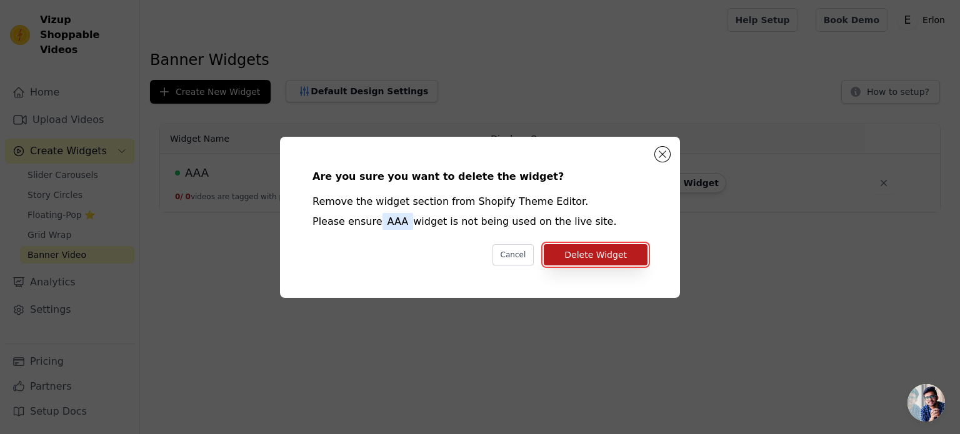
click at [599, 252] on button "Delete Widget" at bounding box center [596, 254] width 104 height 21
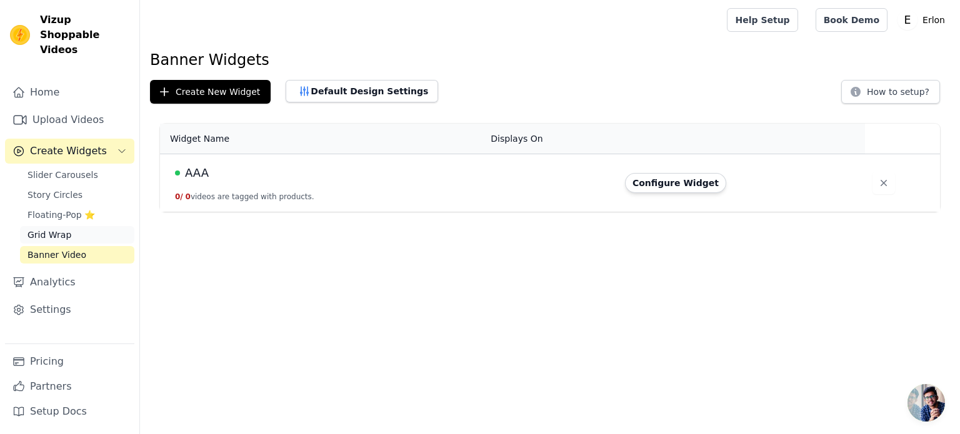
click at [71, 226] on link "Grid Wrap" at bounding box center [77, 235] width 114 height 18
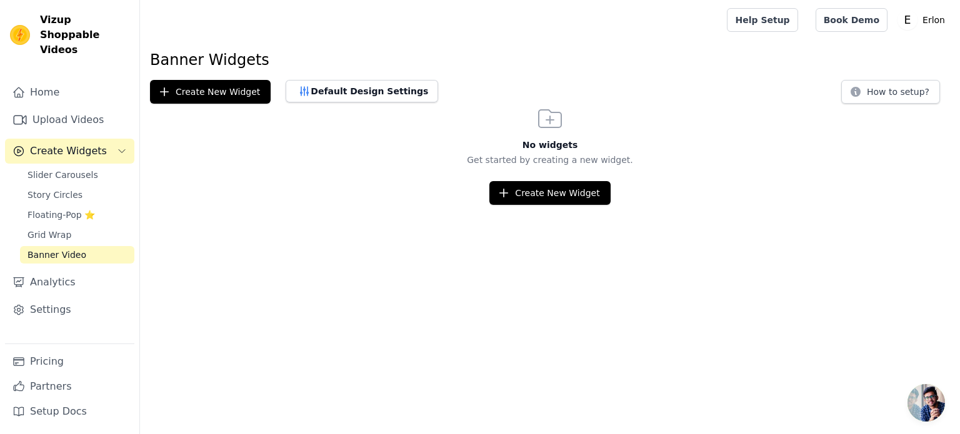
scroll to position [15, 0]
click at [71, 226] on link "Grid Wrap" at bounding box center [77, 235] width 114 height 18
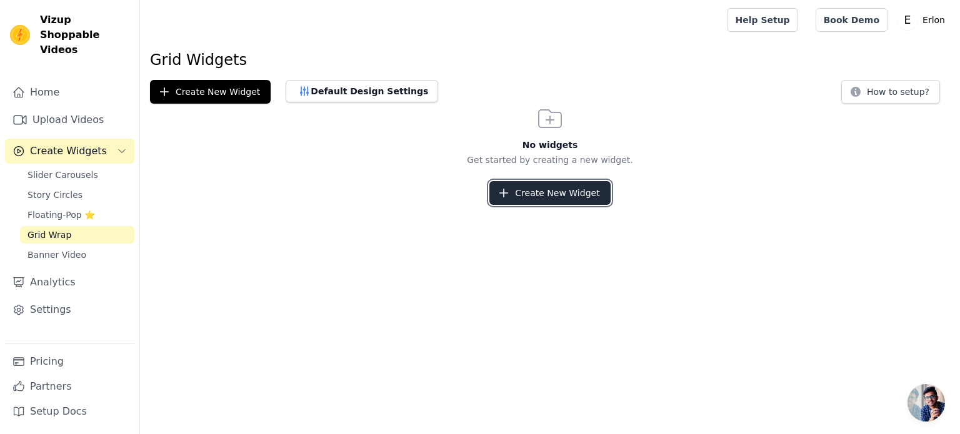
click at [597, 195] on button "Create New Widget" at bounding box center [549, 193] width 121 height 24
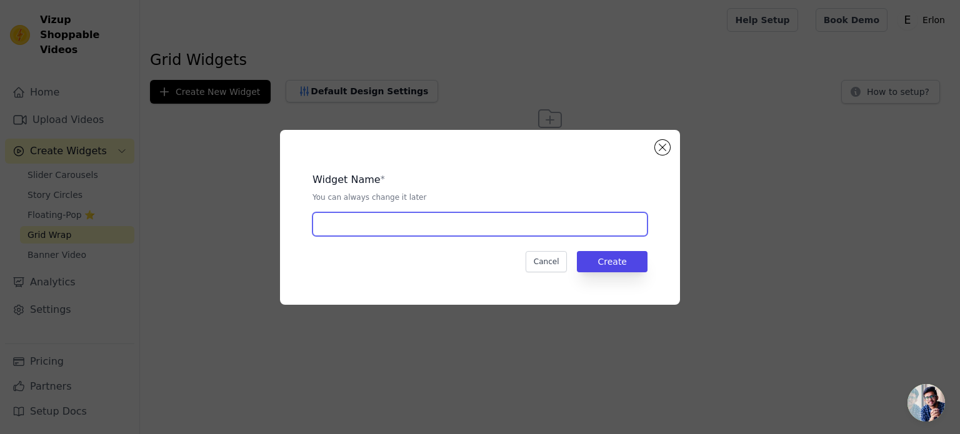
click at [326, 216] on input "text" at bounding box center [480, 225] width 335 height 24
type input "AAA"
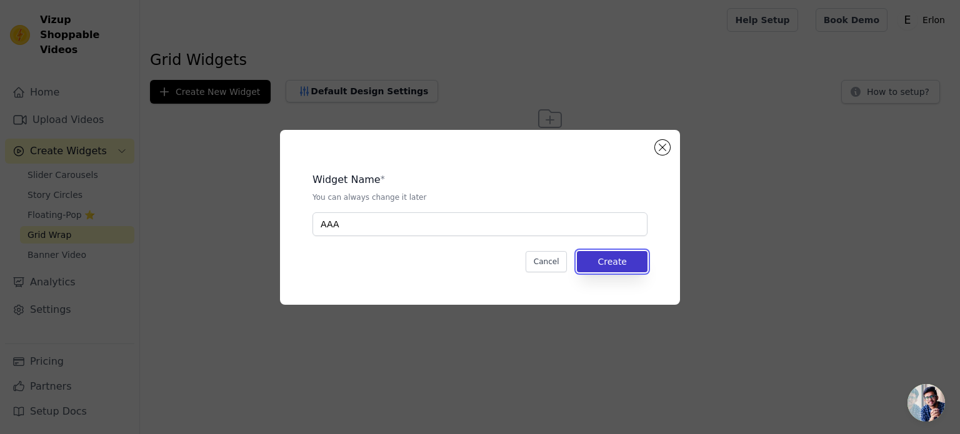
click at [612, 254] on button "Create" at bounding box center [612, 261] width 71 height 21
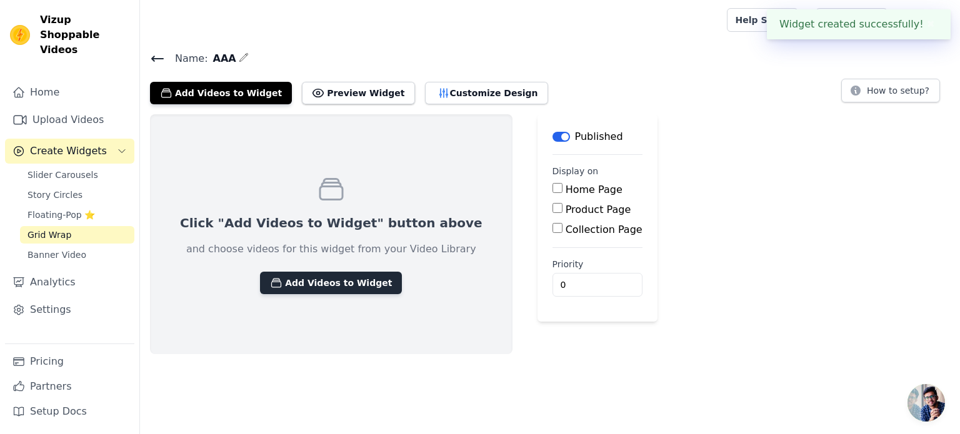
click at [299, 274] on button "Add Videos to Widget" at bounding box center [331, 283] width 142 height 23
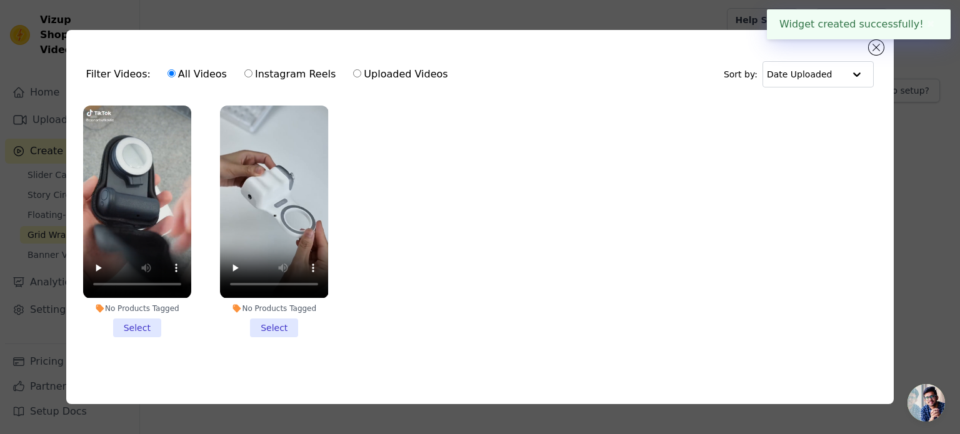
click at [145, 326] on li "No Products Tagged Select" at bounding box center [137, 221] width 108 height 231
click at [0, 0] on input "No Products Tagged Select" at bounding box center [0, 0] width 0 height 0
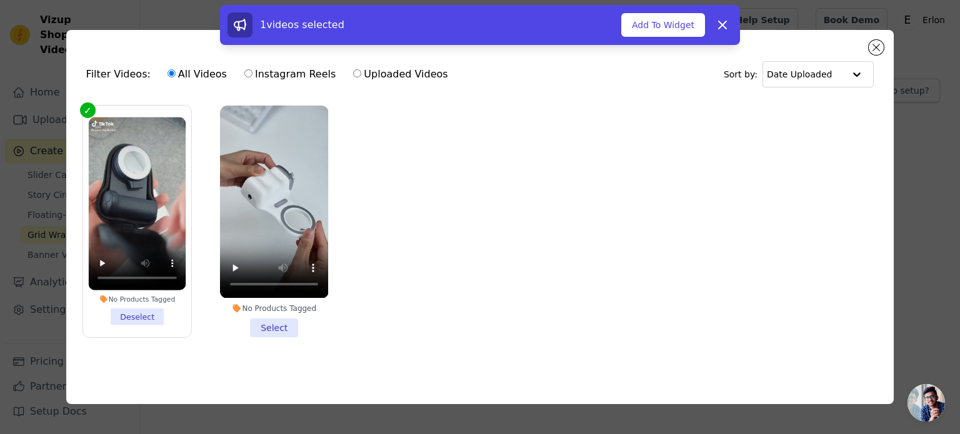
click at [269, 324] on li "No Products Tagged Select" at bounding box center [274, 221] width 108 height 231
click at [0, 0] on input "No Products Tagged Select" at bounding box center [0, 0] width 0 height 0
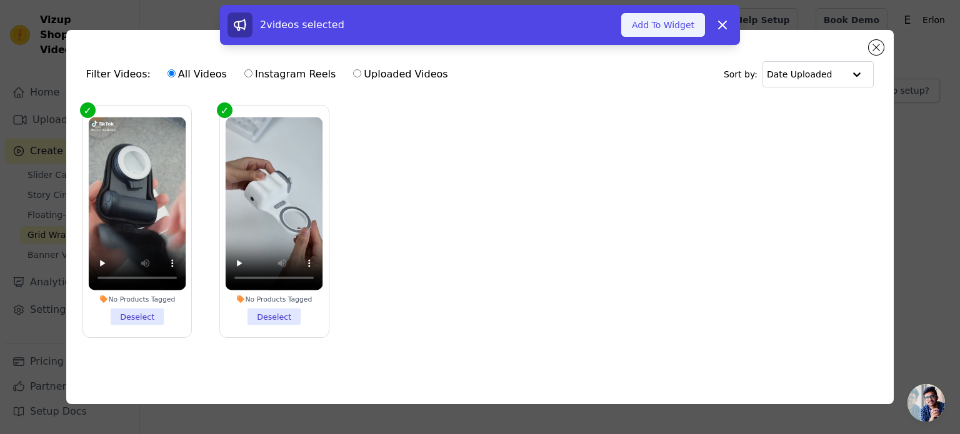
click at [647, 18] on button "Add To Widget" at bounding box center [663, 25] width 84 height 24
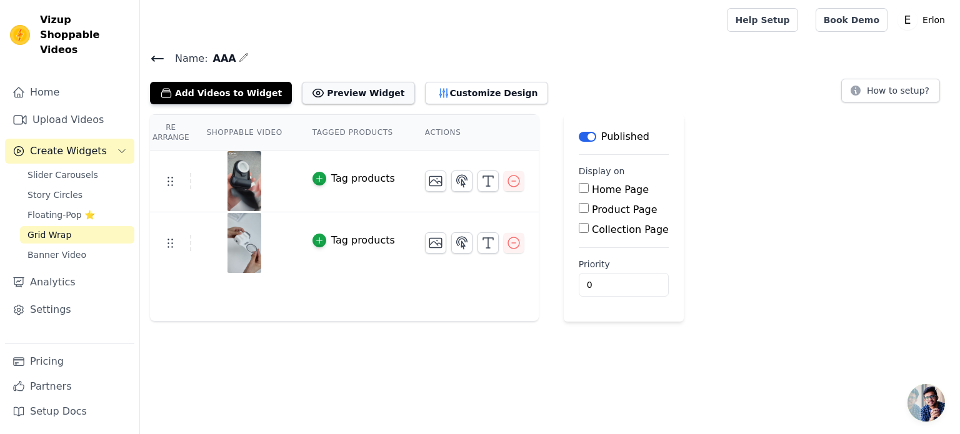
click at [320, 91] on button "Preview Widget" at bounding box center [358, 93] width 113 height 23
click at [329, 86] on button "Preview Widget" at bounding box center [358, 93] width 113 height 23
click at [485, 183] on div at bounding box center [474, 181] width 99 height 21
click at [506, 182] on icon "button" at bounding box center [513, 181] width 15 height 15
click at [506, 176] on icon "button" at bounding box center [513, 181] width 15 height 15
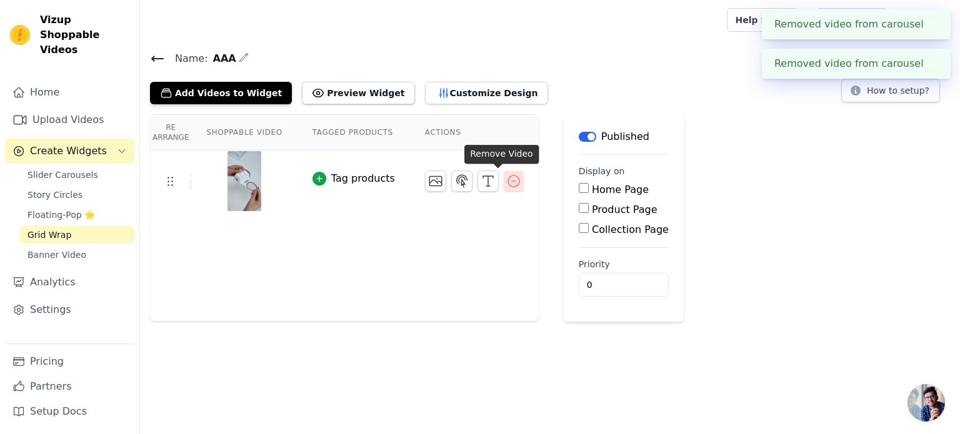
click at [506, 178] on icon "button" at bounding box center [513, 181] width 15 height 15
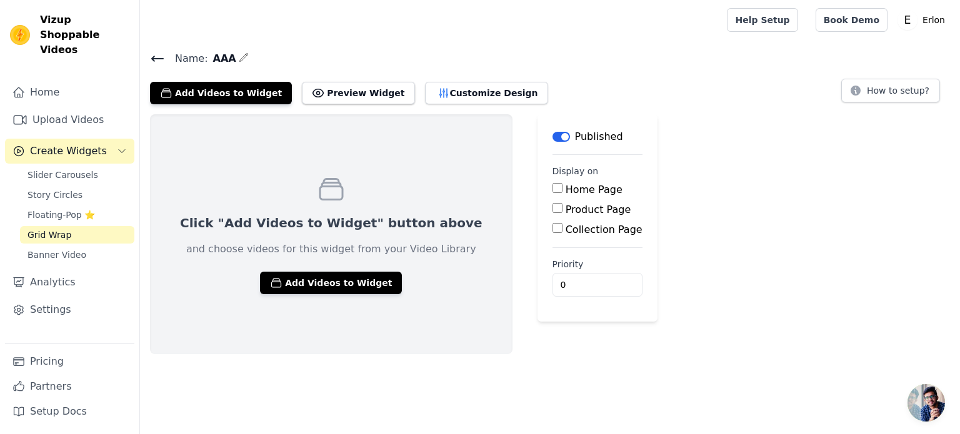
click at [55, 229] on span "Grid Wrap" at bounding box center [50, 235] width 44 height 13
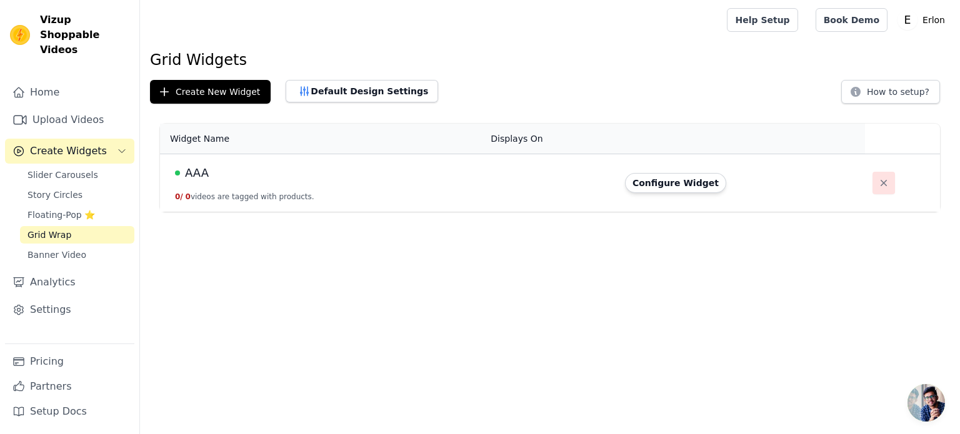
click at [881, 183] on icon "button" at bounding box center [884, 183] width 6 height 6
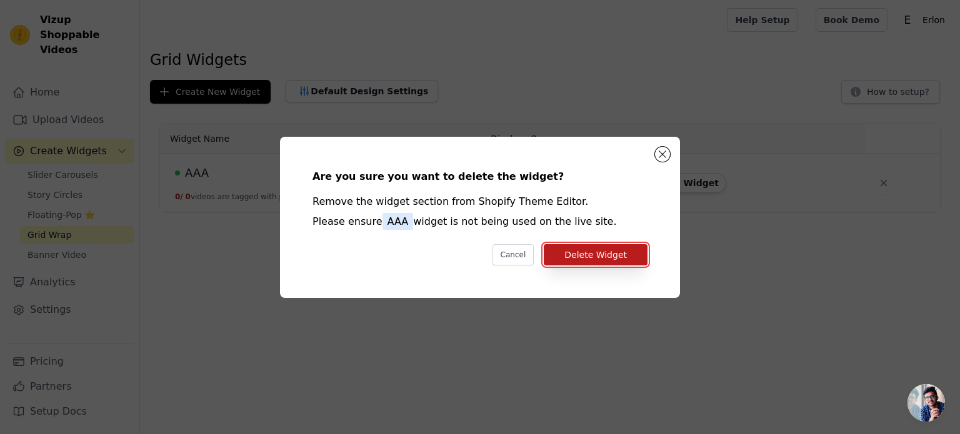
click at [630, 253] on button "Delete Widget" at bounding box center [596, 254] width 104 height 21
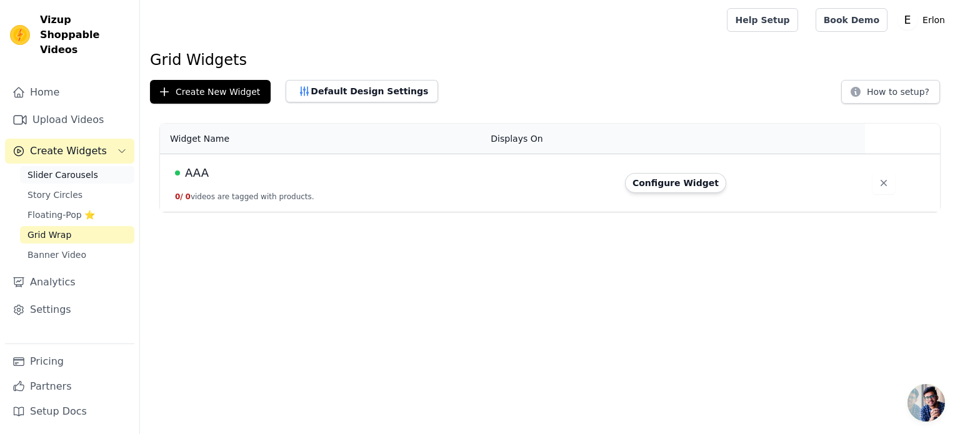
click at [50, 169] on span "Slider Carousels" at bounding box center [63, 175] width 71 height 13
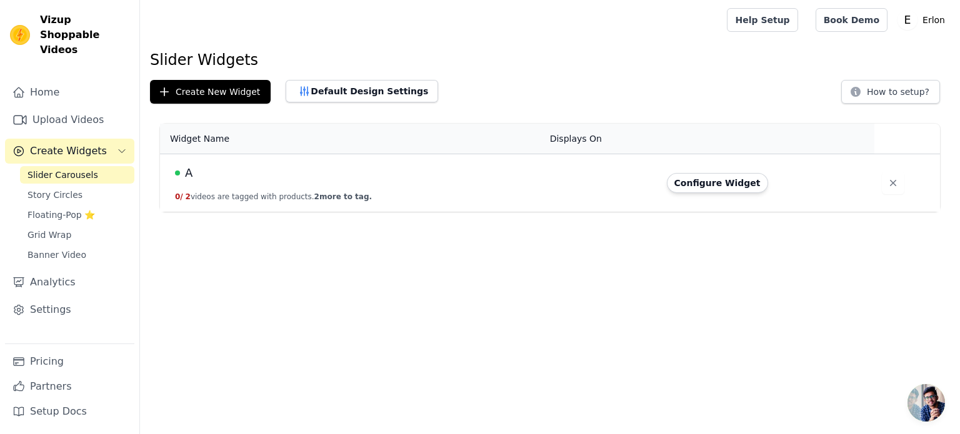
click at [589, 212] on html "Vizup Shoppable Videos Home Upload Videos Create Widgets Slider Carousels Story…" at bounding box center [480, 106] width 960 height 212
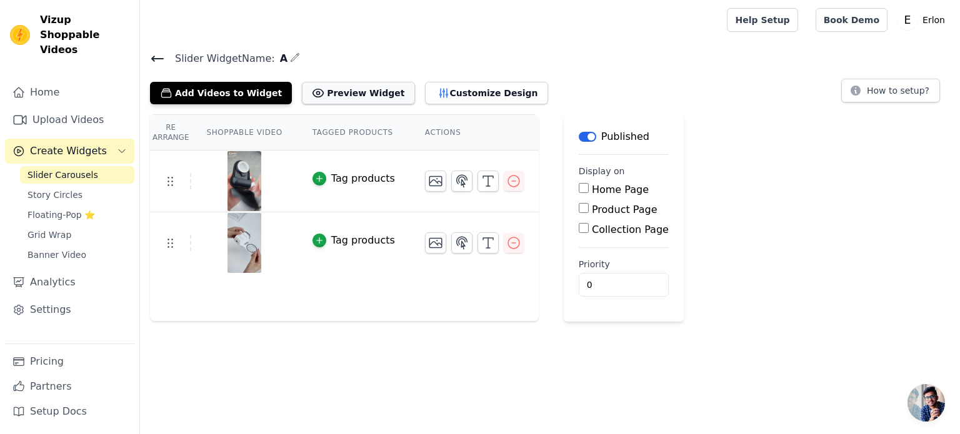
click at [354, 84] on button "Preview Widget" at bounding box center [358, 93] width 113 height 23
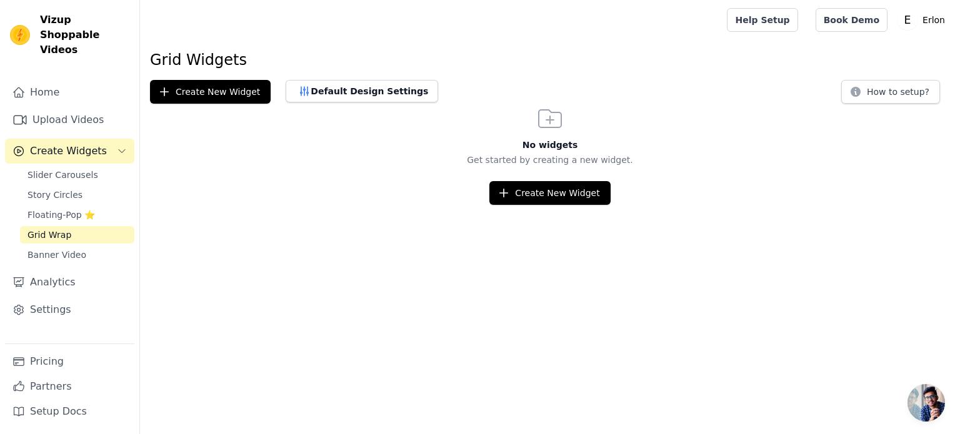
scroll to position [15, 0]
